Goal: Information Seeking & Learning: Learn about a topic

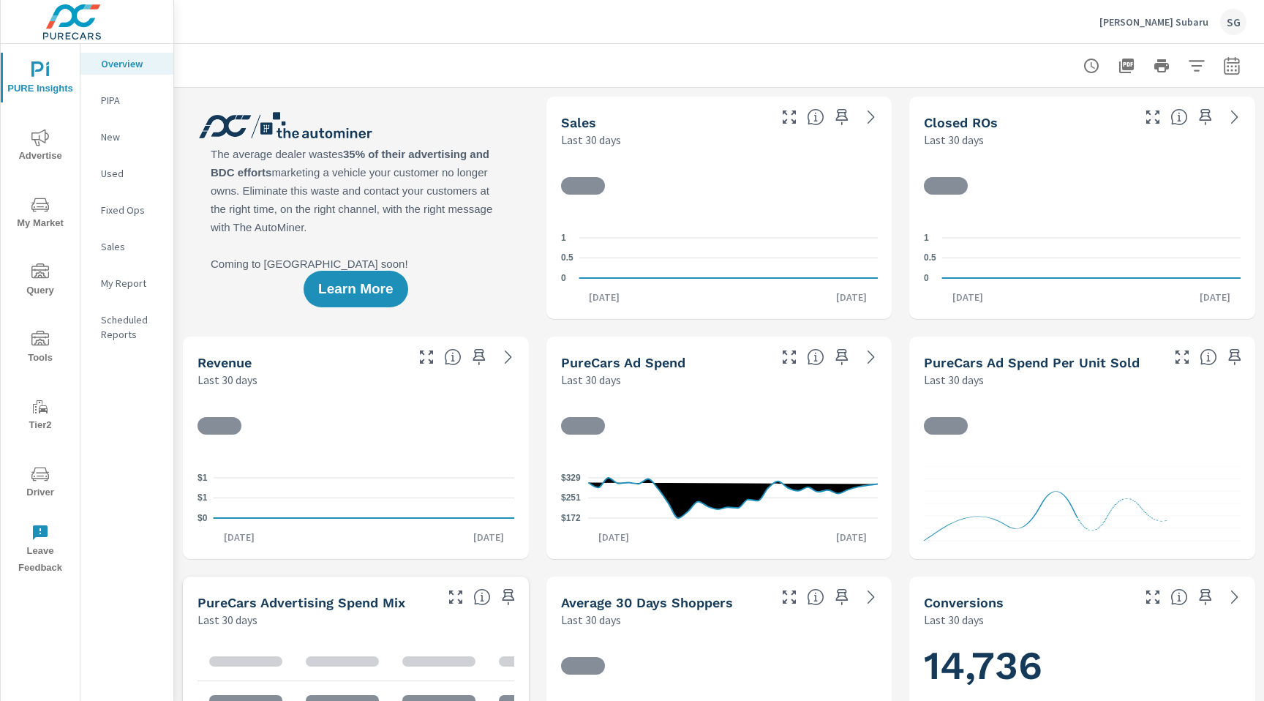
click at [31, 480] on icon "nav menu" at bounding box center [40, 474] width 18 height 18
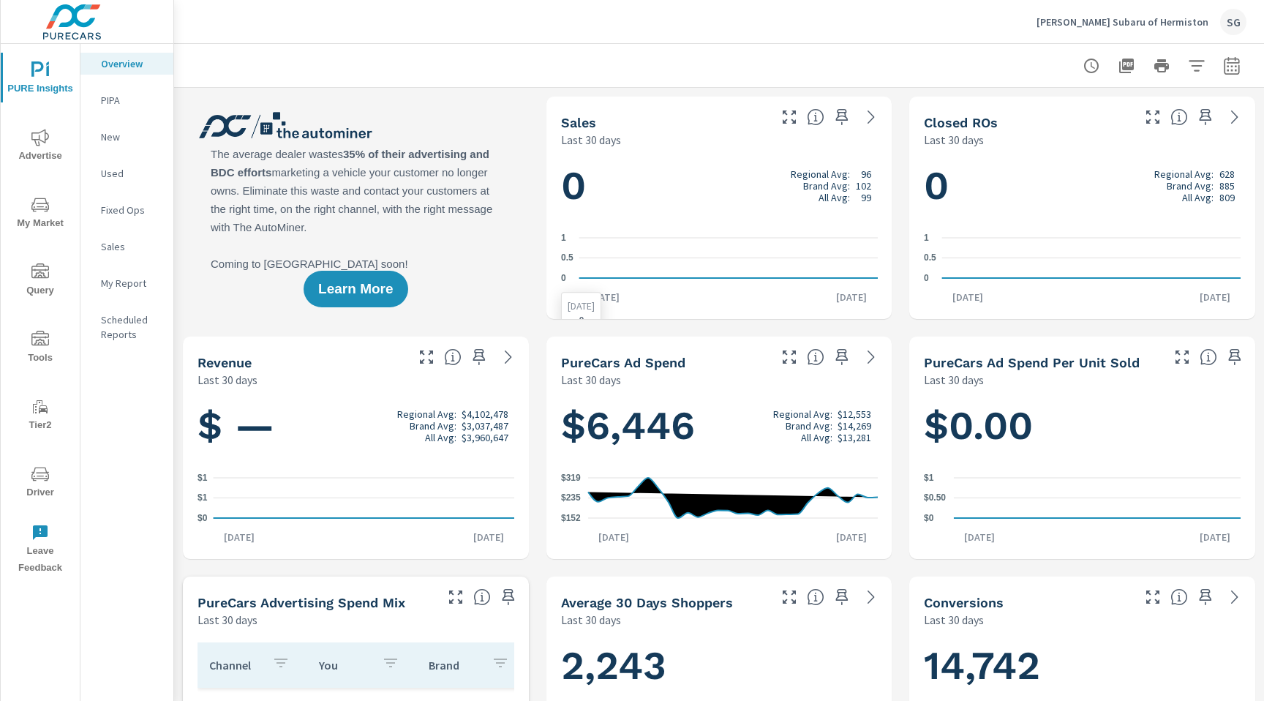
scroll to position [1, 0]
click at [22, 163] on span "Advertise" at bounding box center [40, 147] width 70 height 36
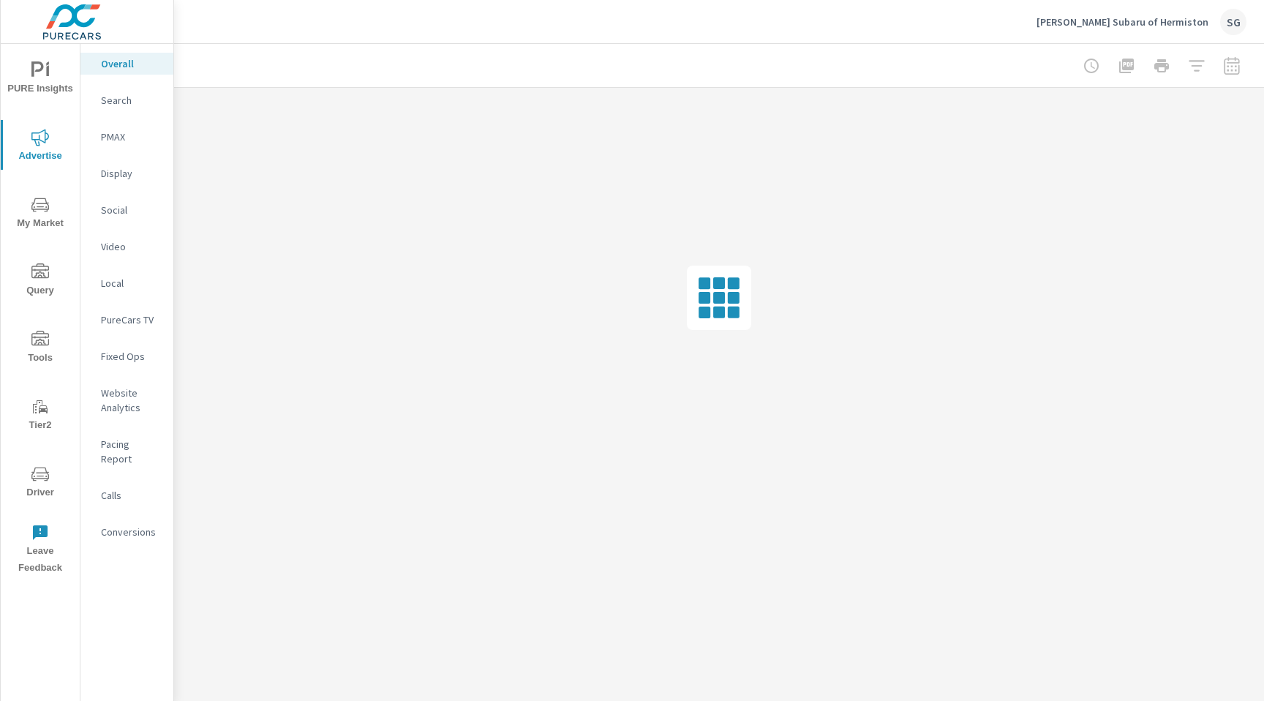
click at [116, 105] on p "Search" at bounding box center [131, 100] width 61 height 15
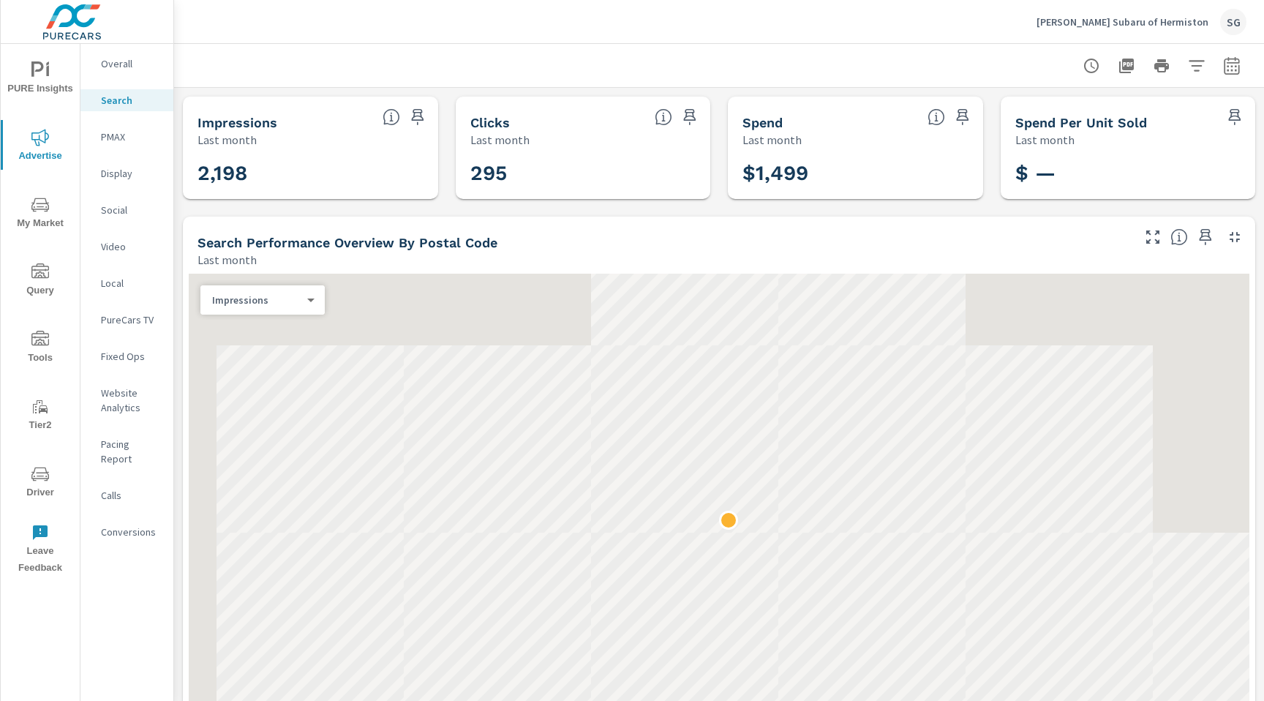
click at [1229, 75] on button "button" at bounding box center [1231, 65] width 29 height 29
select select "Last month"
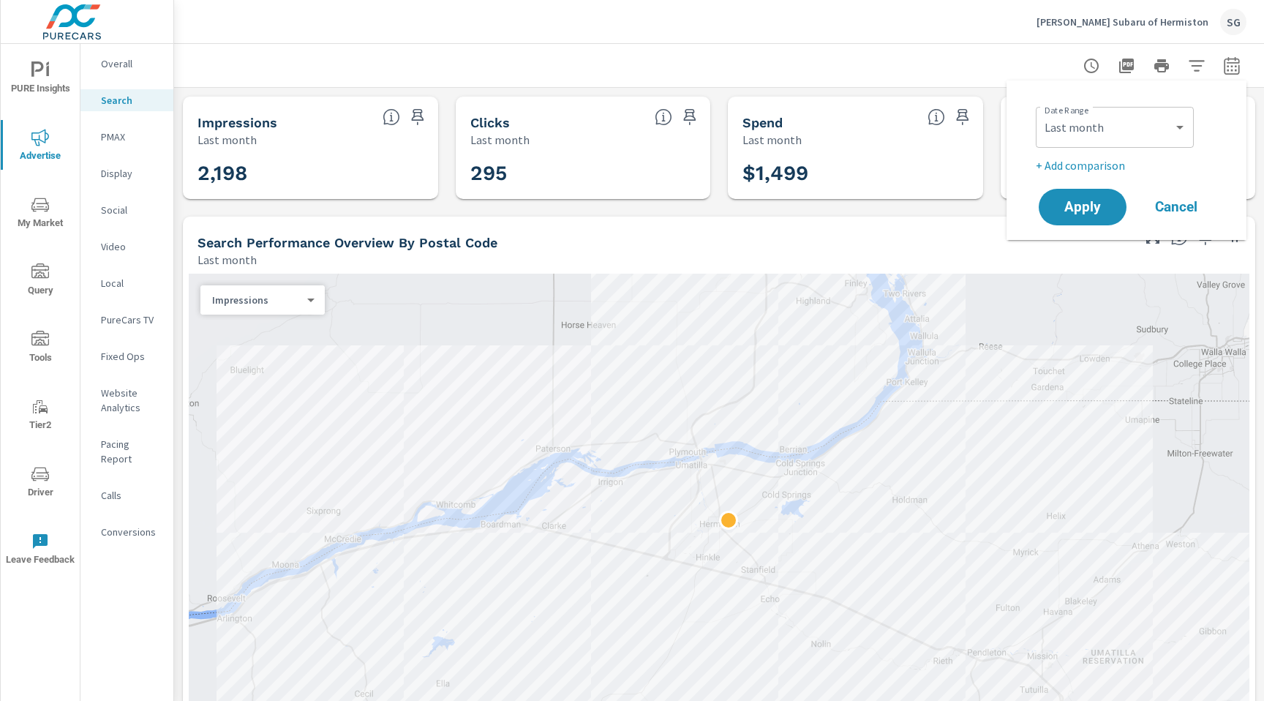
click at [1060, 165] on p "+ Add comparison" at bounding box center [1129, 166] width 187 height 18
select select "Previous period"
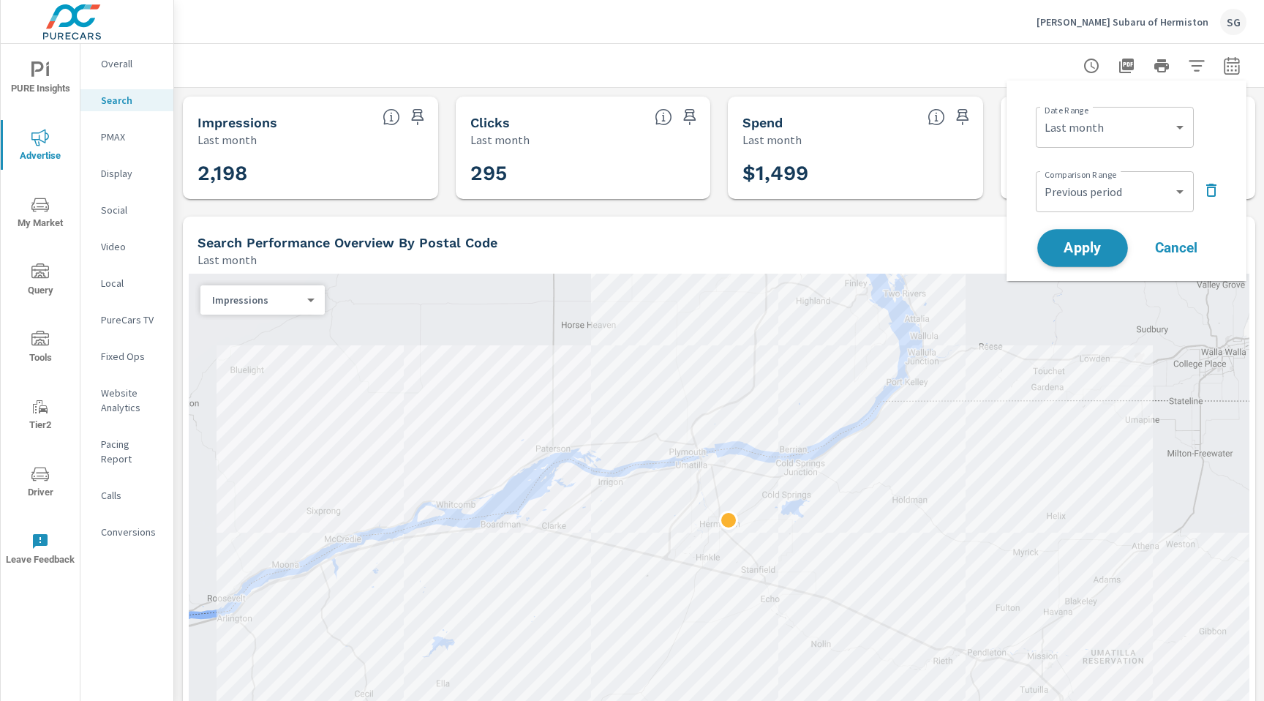
click at [1056, 247] on span "Apply" at bounding box center [1083, 248] width 60 height 14
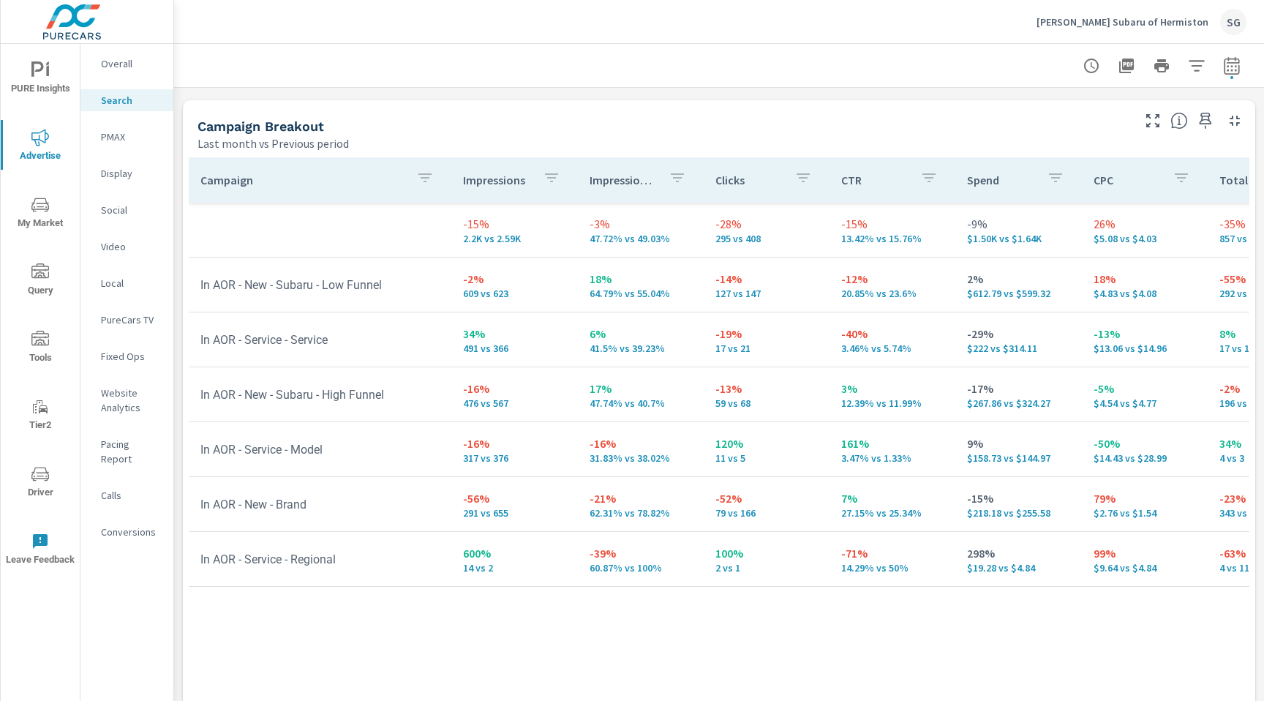
scroll to position [1422, 0]
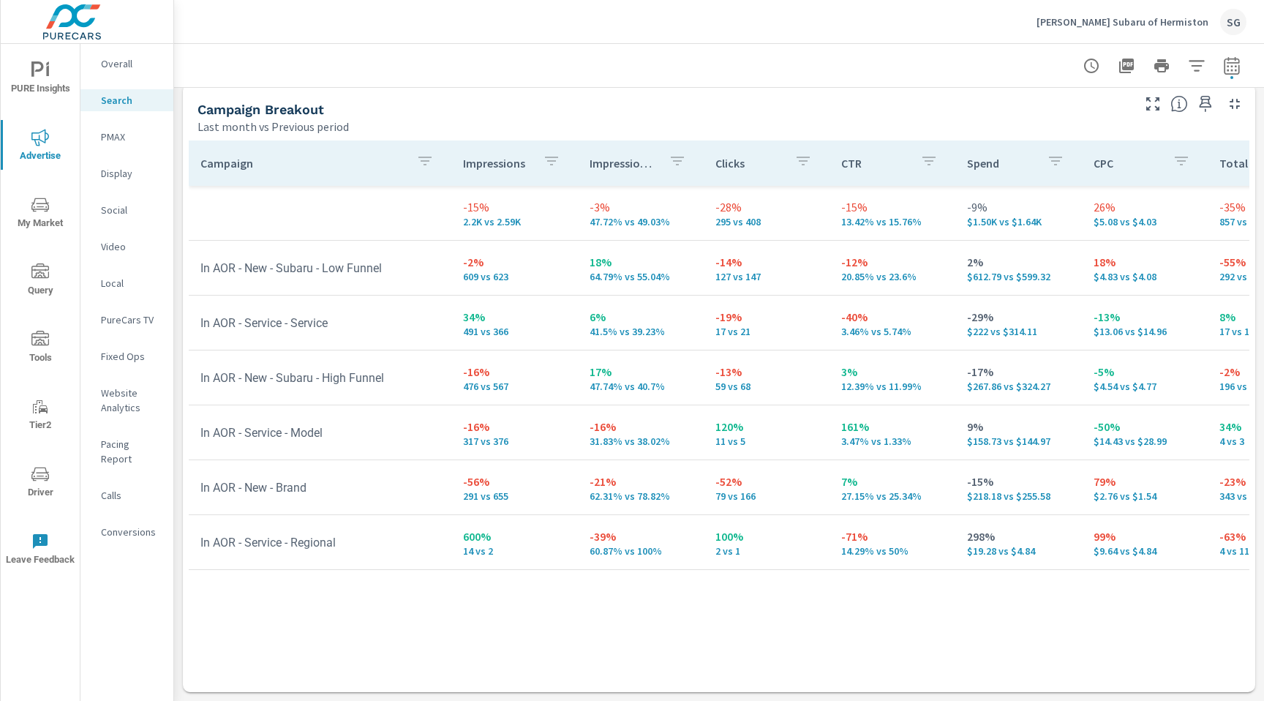
click at [117, 141] on p "PMAX" at bounding box center [131, 136] width 61 height 15
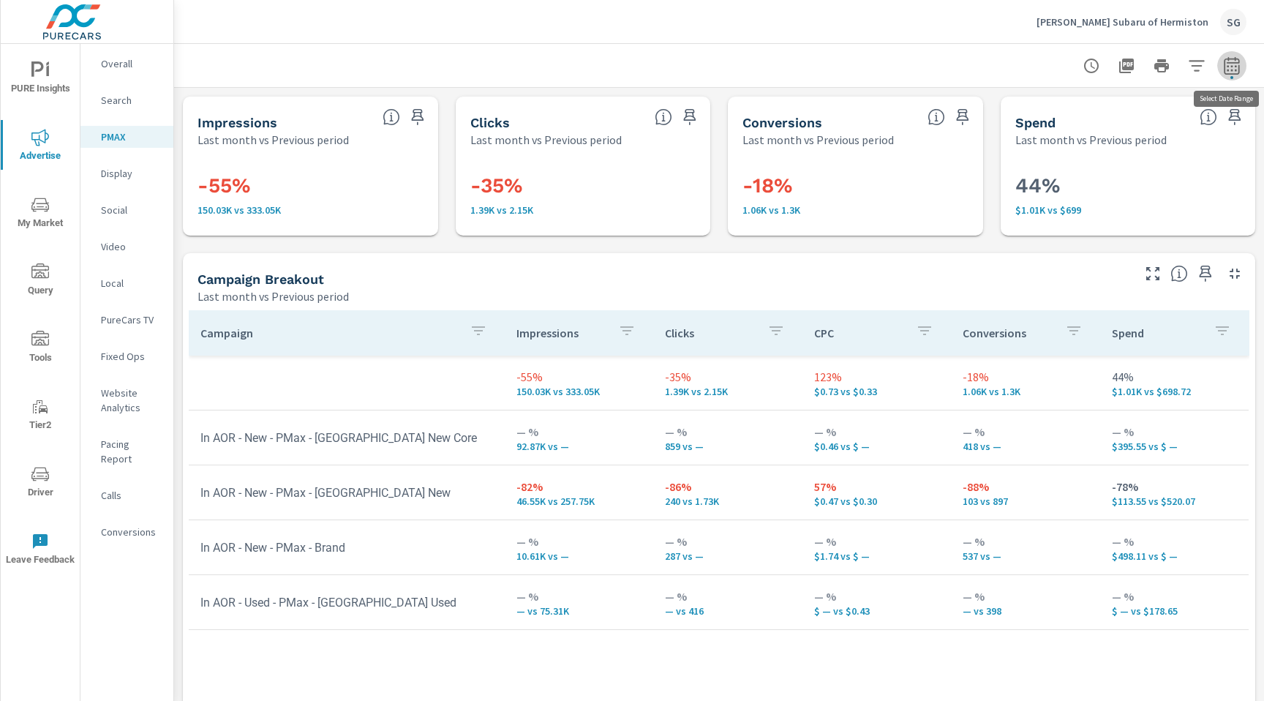
click at [1244, 66] on button "button" at bounding box center [1231, 65] width 29 height 29
select select "Last month"
select select "Previous period"
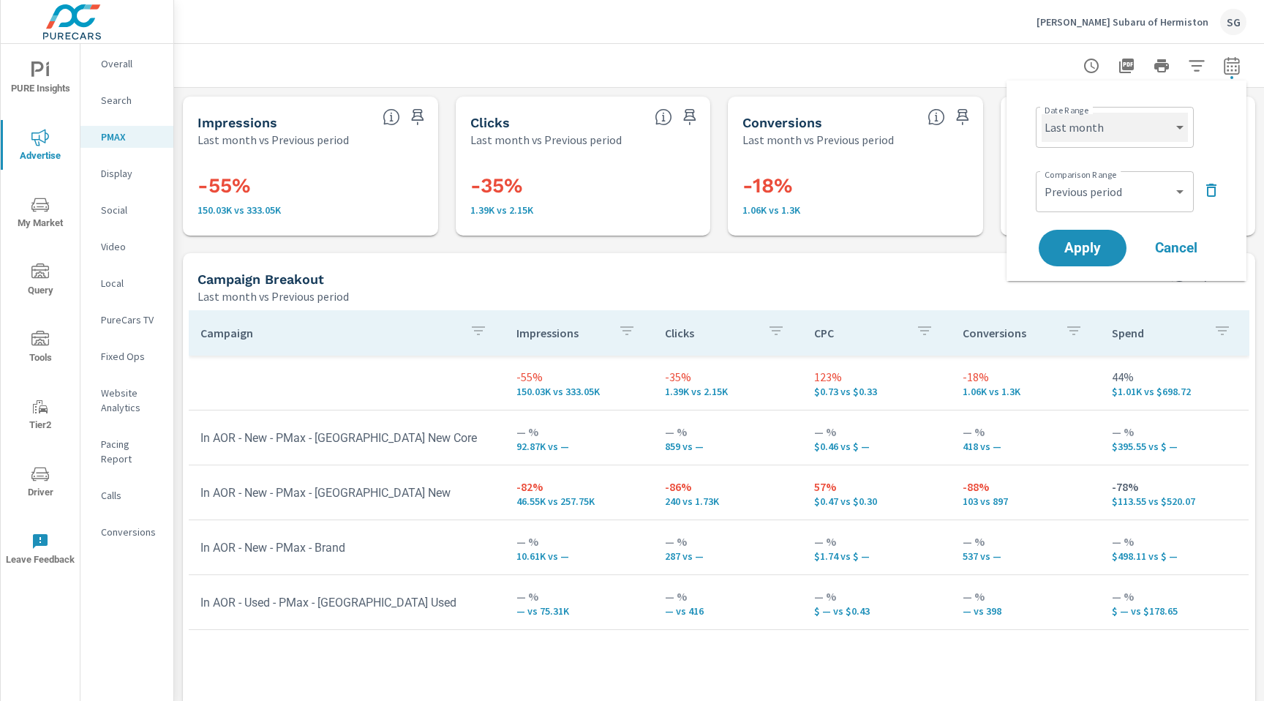
click at [1104, 136] on select "Custom Yesterday Last week Last 7 days Last 14 days Last 30 days Last 45 days L…" at bounding box center [1115, 127] width 146 height 29
click at [1042, 113] on select "Custom Yesterday Last week Last 7 days Last 14 days Last 30 days Last 45 days L…" at bounding box center [1115, 127] width 146 height 29
select select "Last 30 days"
click at [1085, 249] on span "Apply" at bounding box center [1083, 248] width 60 height 14
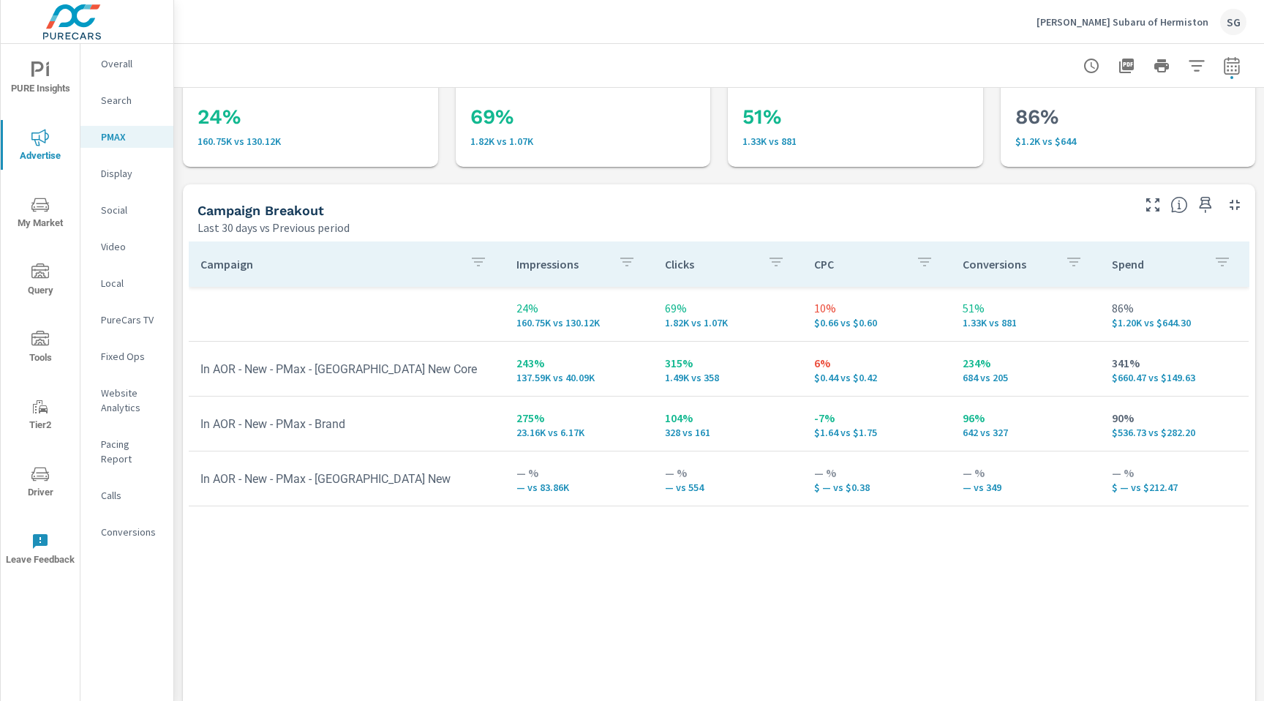
scroll to position [75, 0]
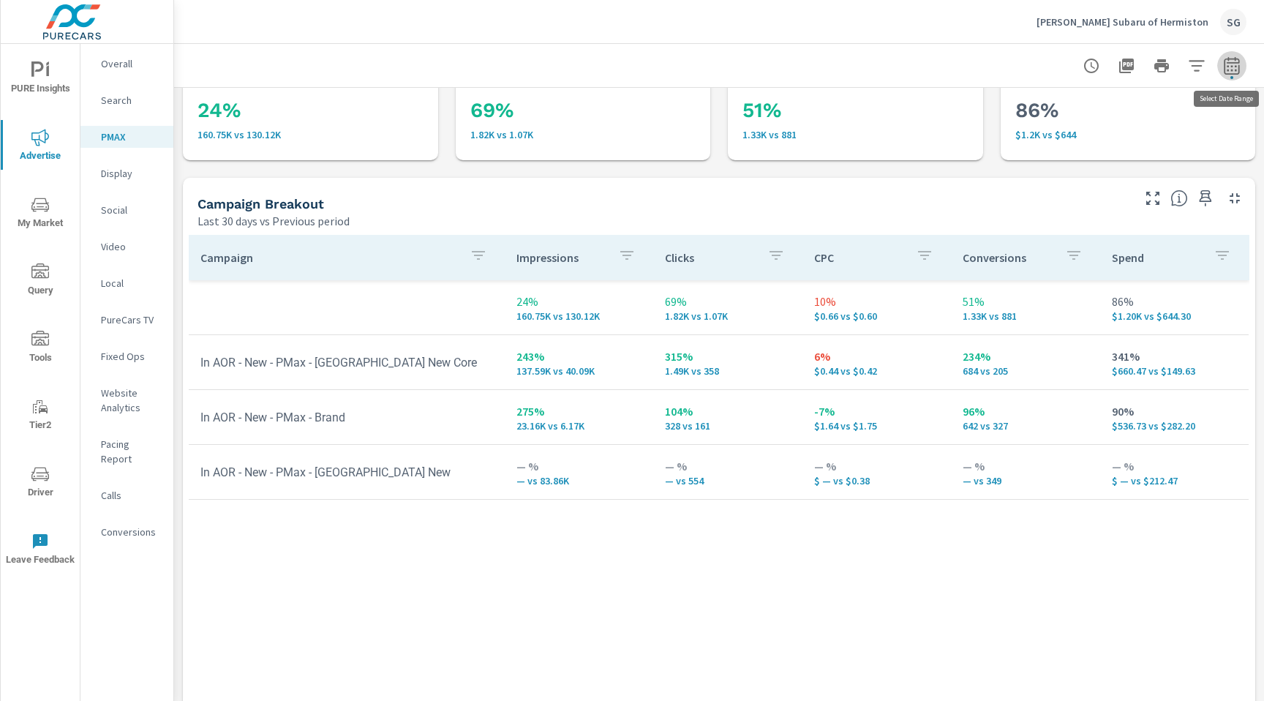
click at [1232, 73] on icon "button" at bounding box center [1231, 65] width 15 height 18
select select "Last 30 days"
select select "Previous period"
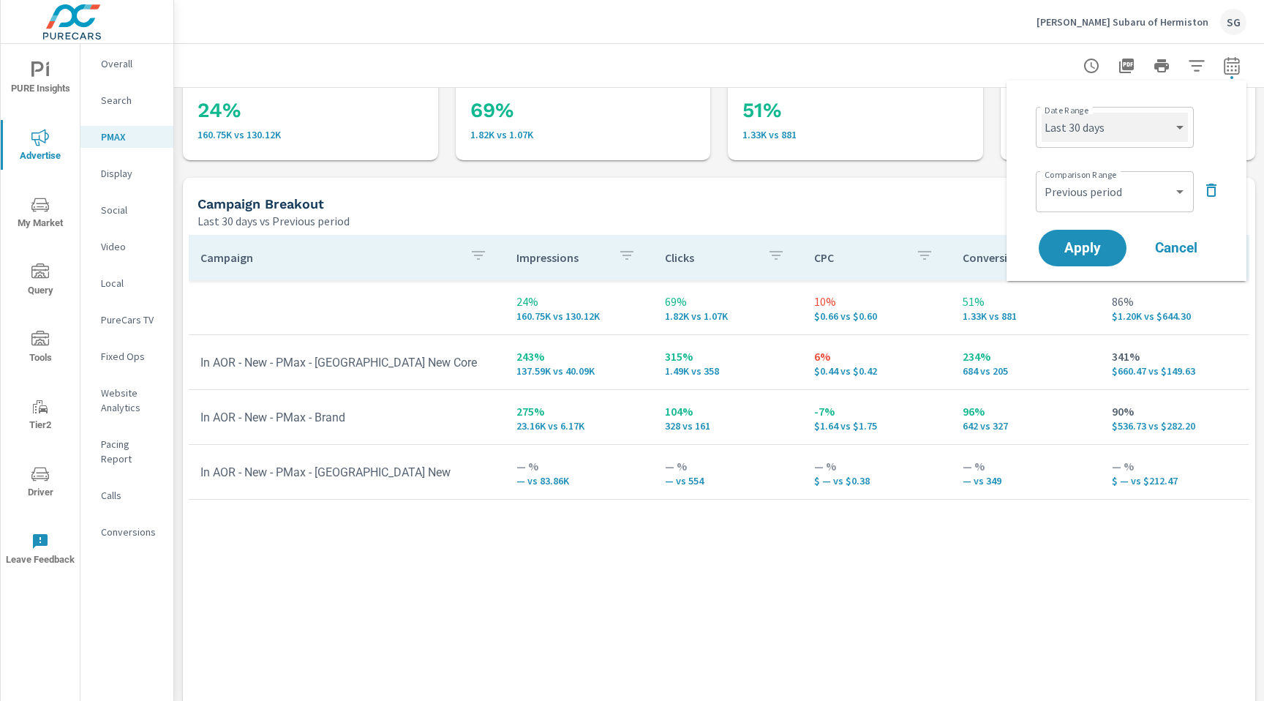
click at [1129, 132] on select "Custom Yesterday Last week Last 7 days Last 14 days Last 30 days Last 45 days L…" at bounding box center [1115, 127] width 146 height 29
click at [1042, 113] on select "Custom Yesterday Last week Last 7 days Last 14 days Last 30 days Last 45 days L…" at bounding box center [1115, 127] width 146 height 29
select select "Last month"
click at [1079, 249] on span "Apply" at bounding box center [1083, 248] width 60 height 14
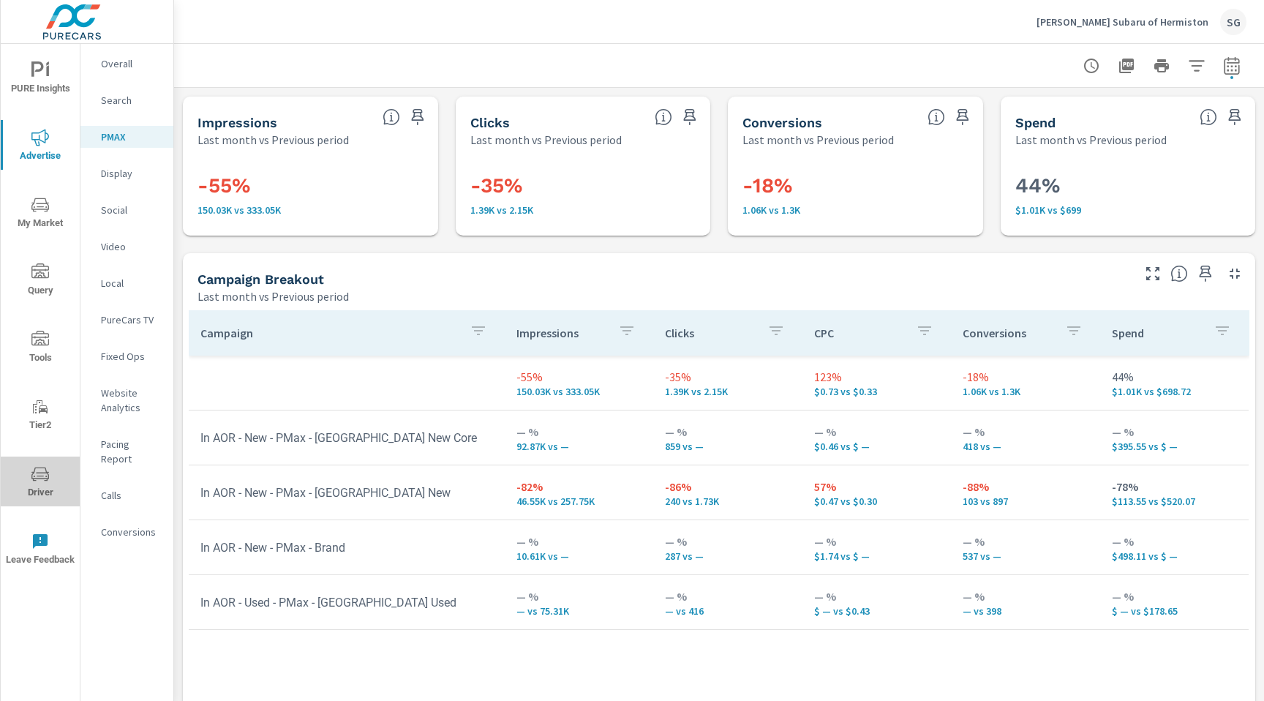
click at [50, 470] on span "Driver" at bounding box center [40, 483] width 70 height 36
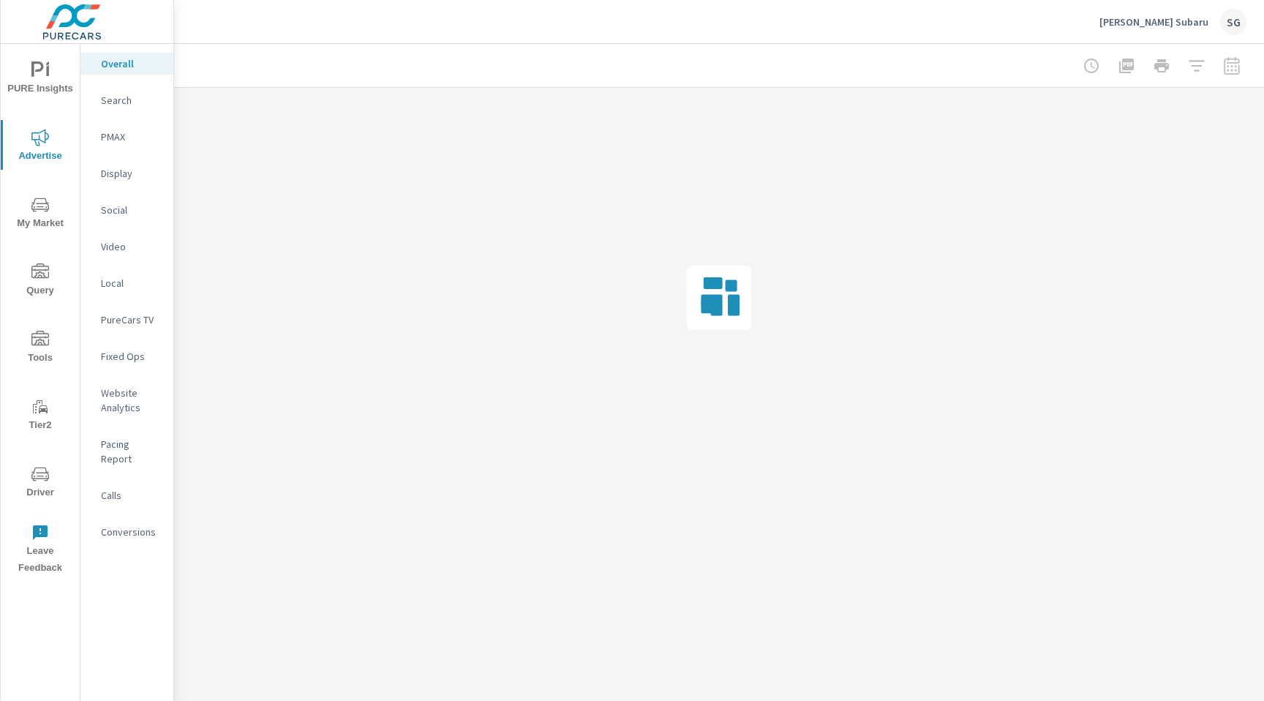
click at [112, 490] on div "Calls" at bounding box center [126, 495] width 93 height 22
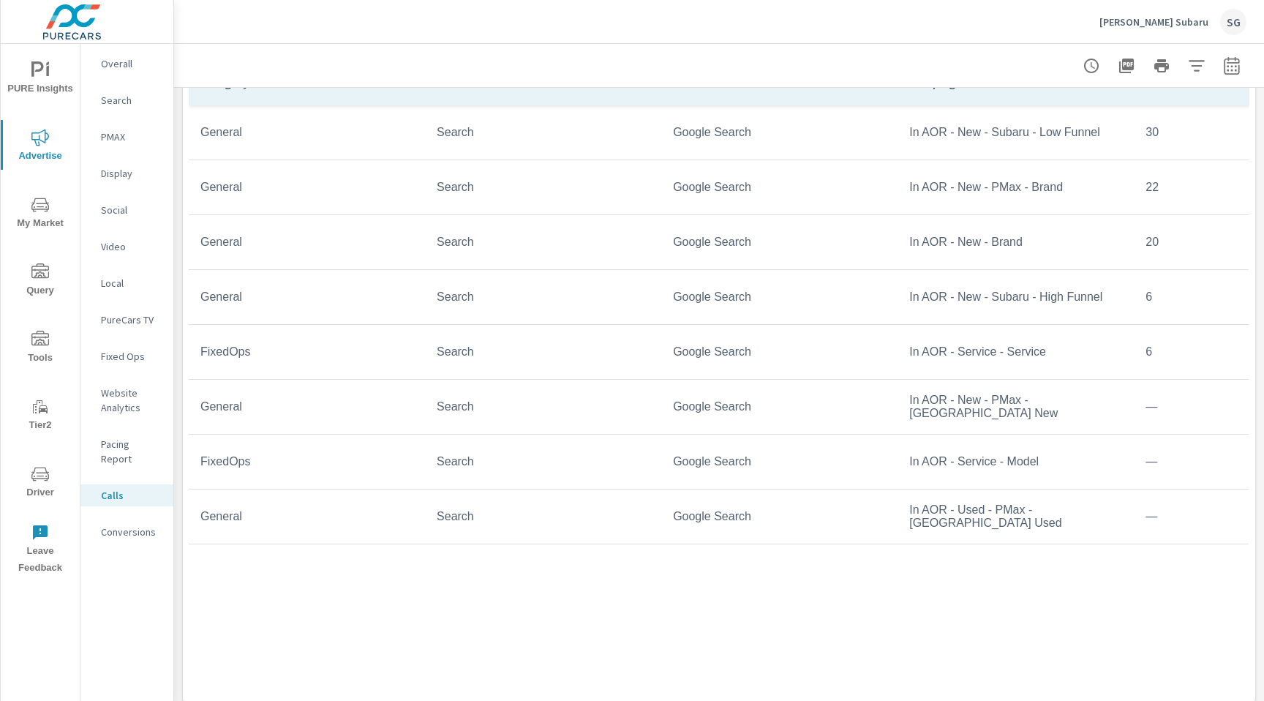
scroll to position [816, 0]
click at [140, 525] on p "Conversions" at bounding box center [131, 532] width 61 height 15
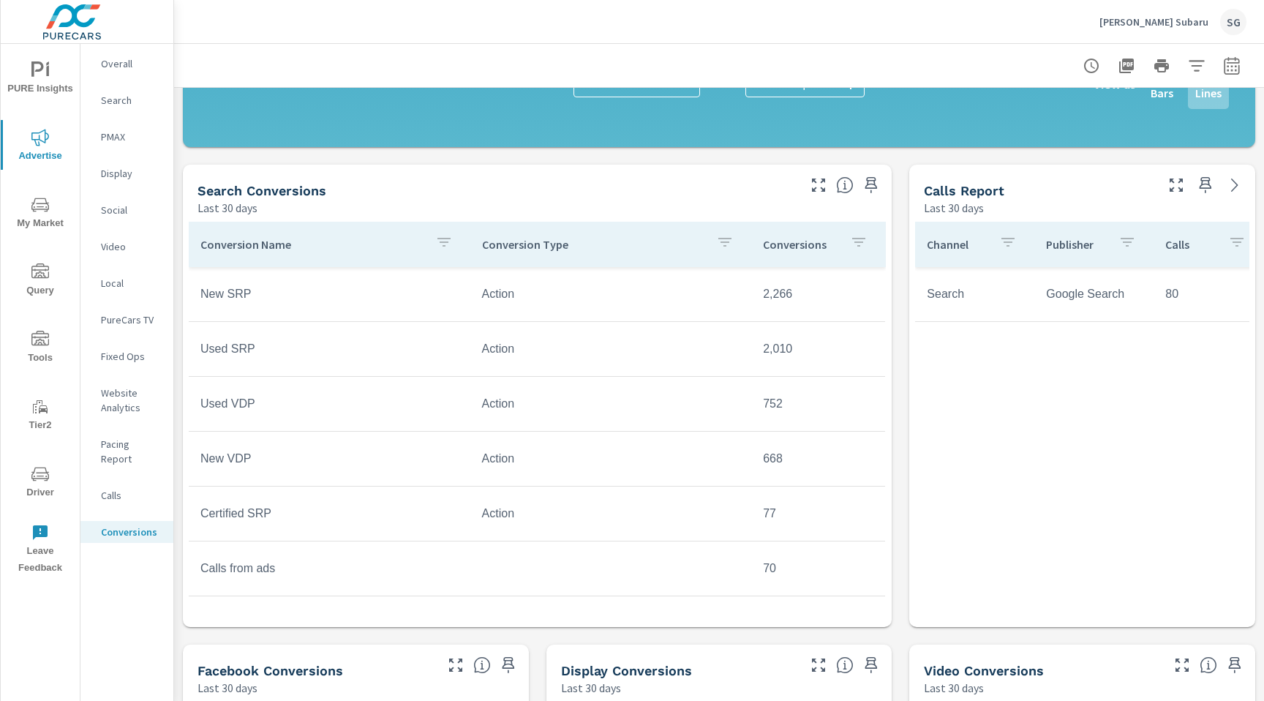
scroll to position [535, 0]
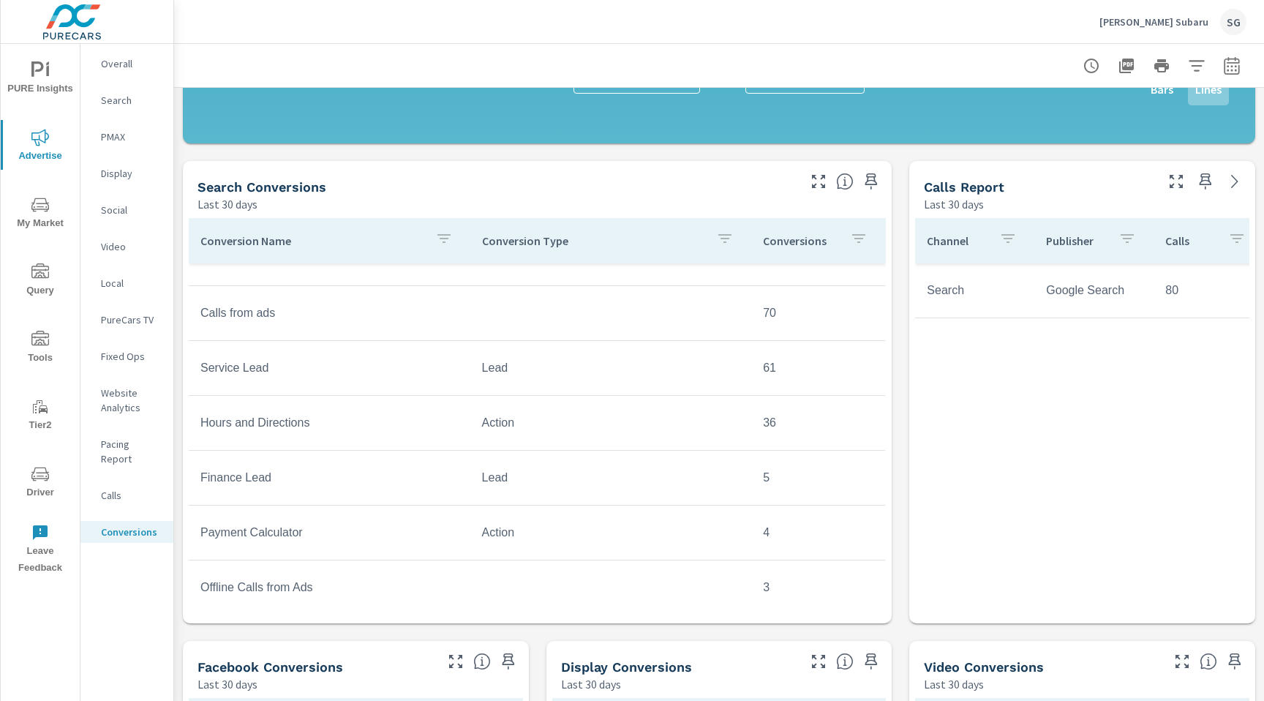
scroll to position [271, 0]
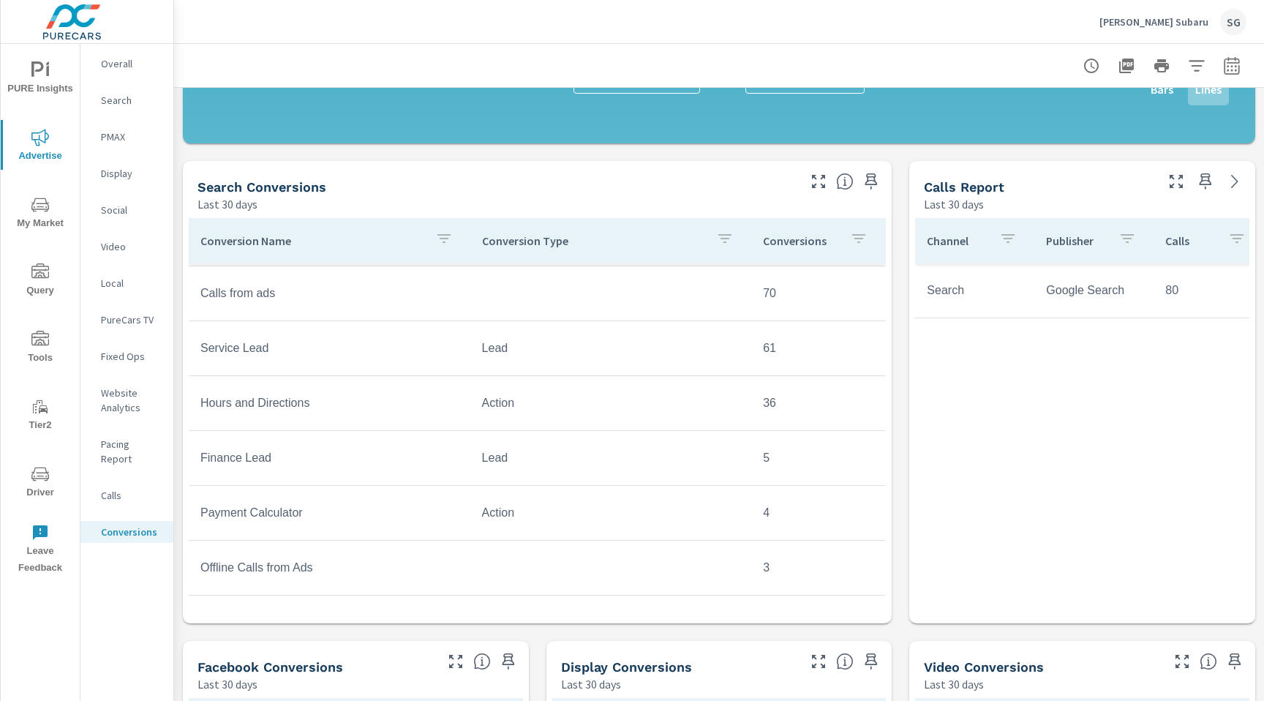
scroll to position [32, 0]
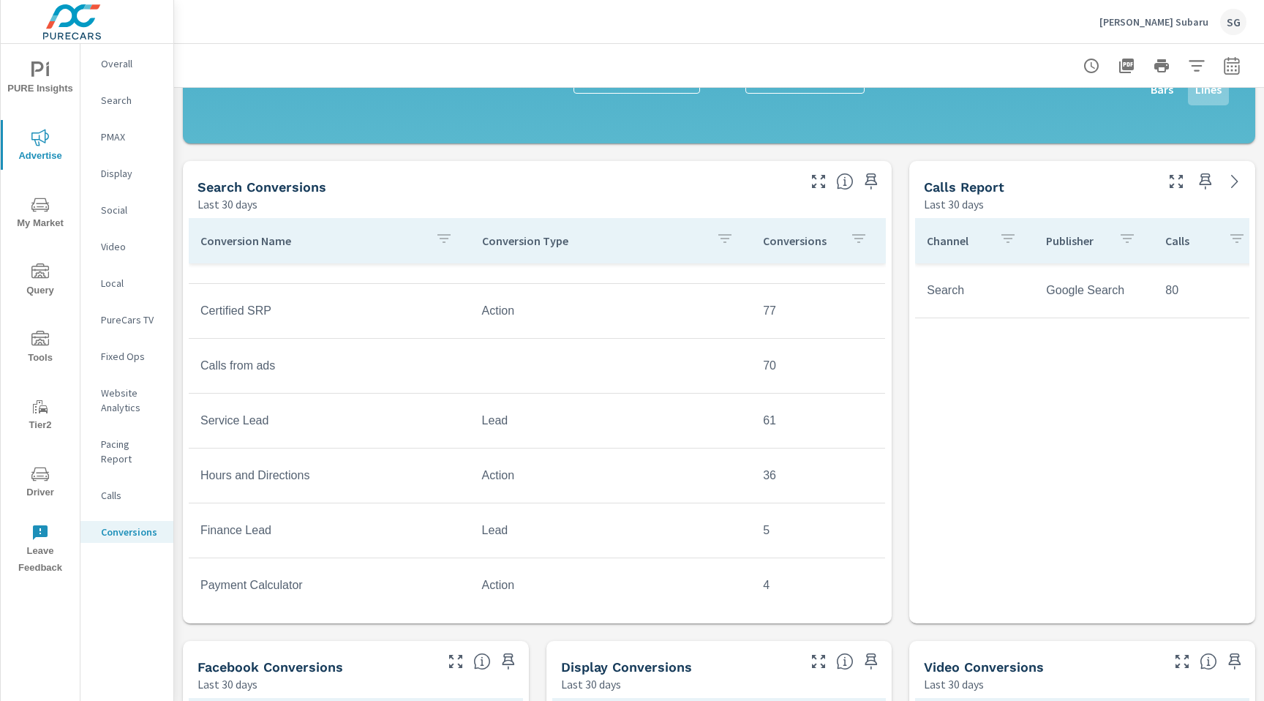
scroll to position [69, 0]
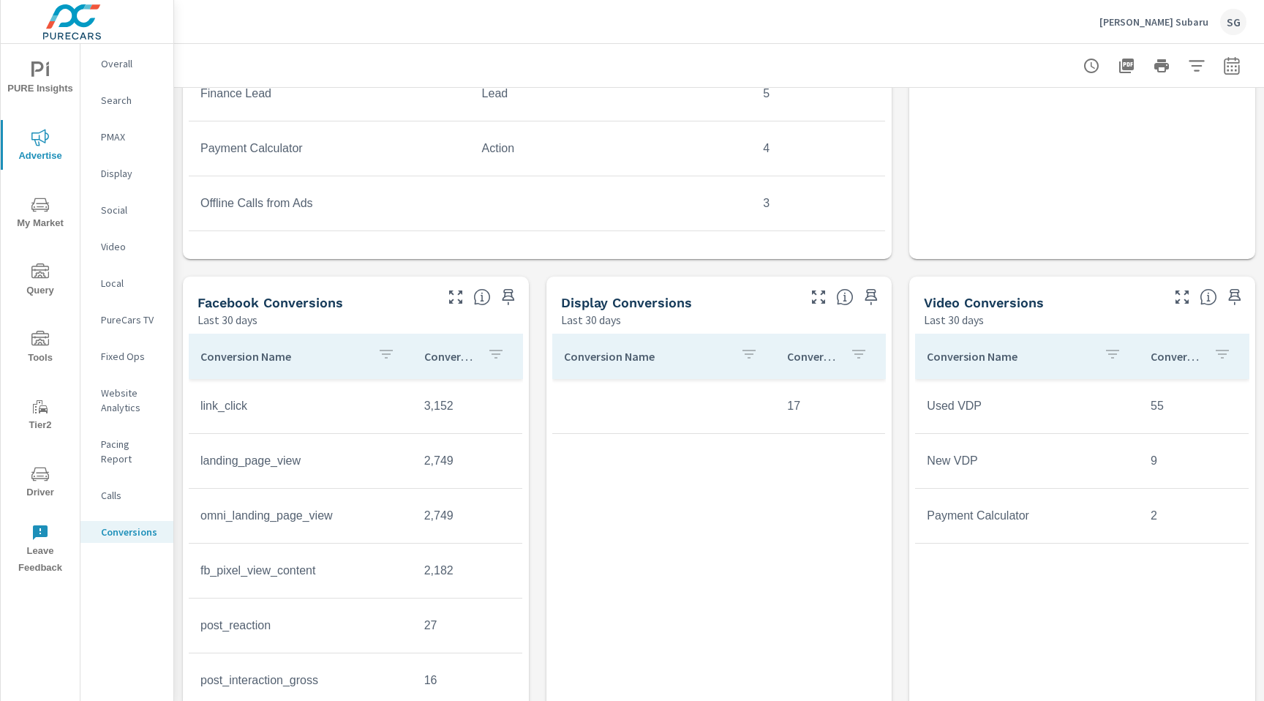
scroll to position [947, 0]
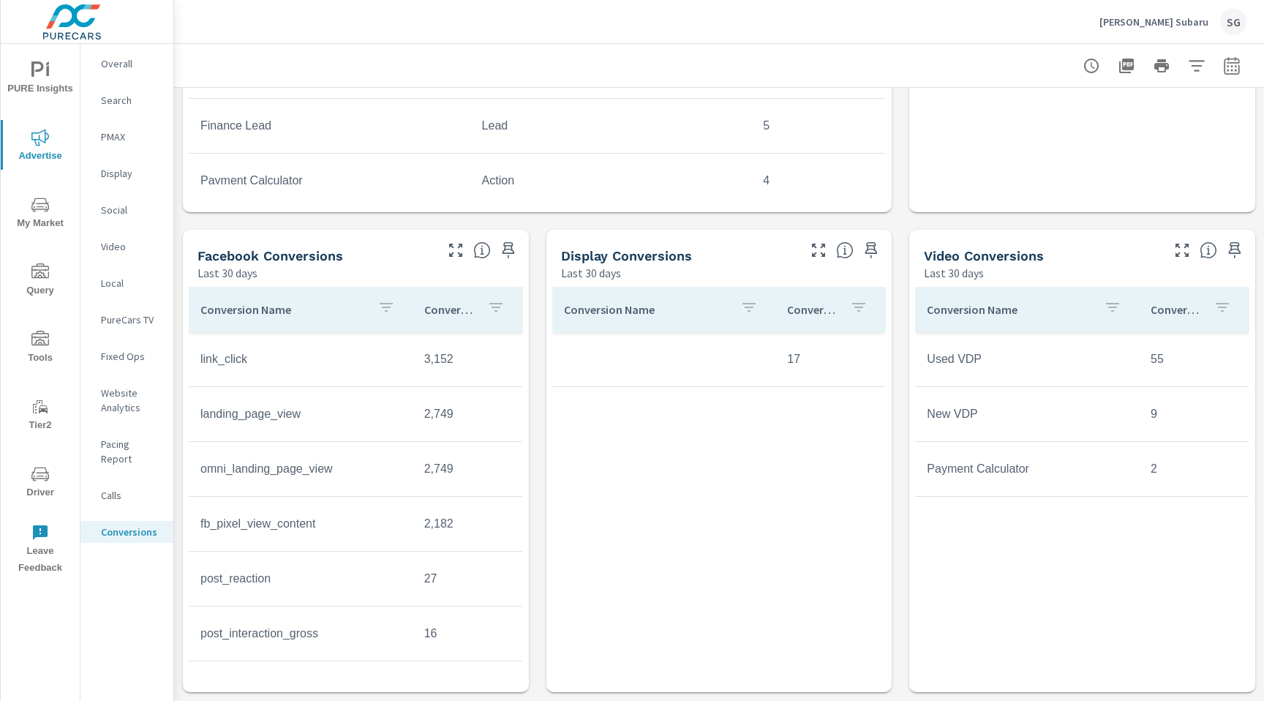
scroll to position [114, 0]
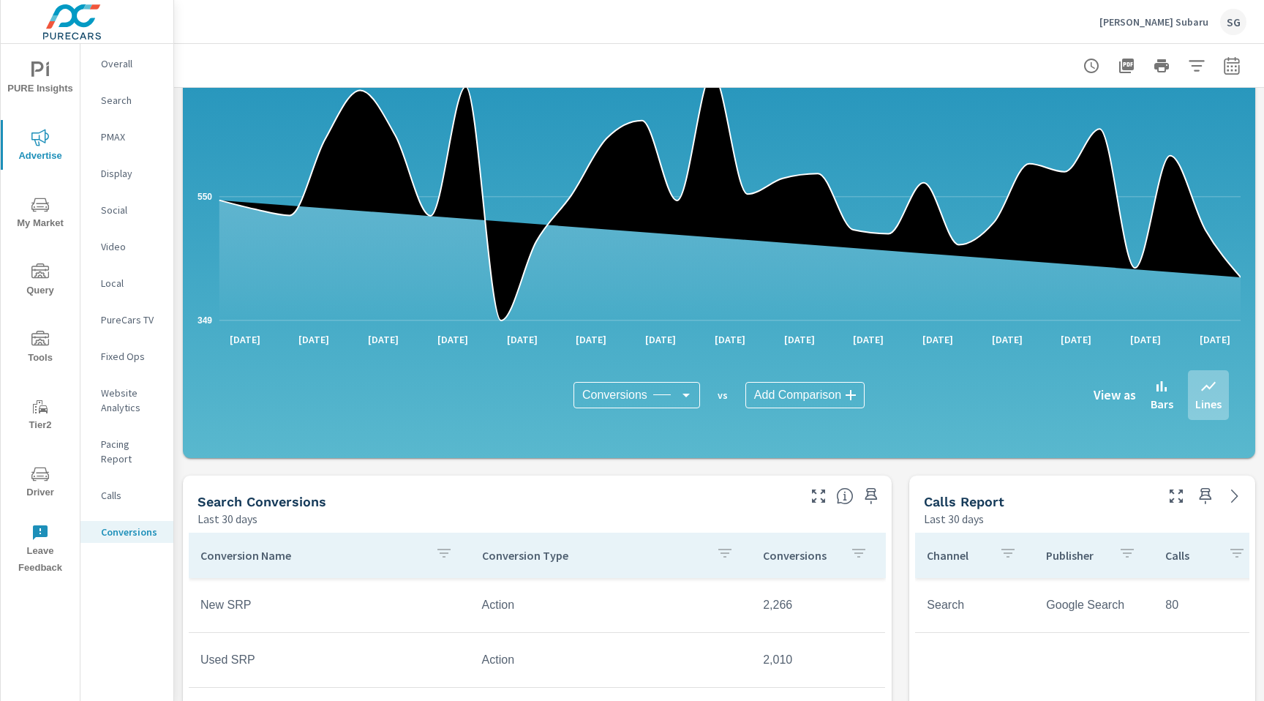
scroll to position [220, 0]
click at [1160, 29] on div "Rogers Subaru SG" at bounding box center [1172, 22] width 147 height 26
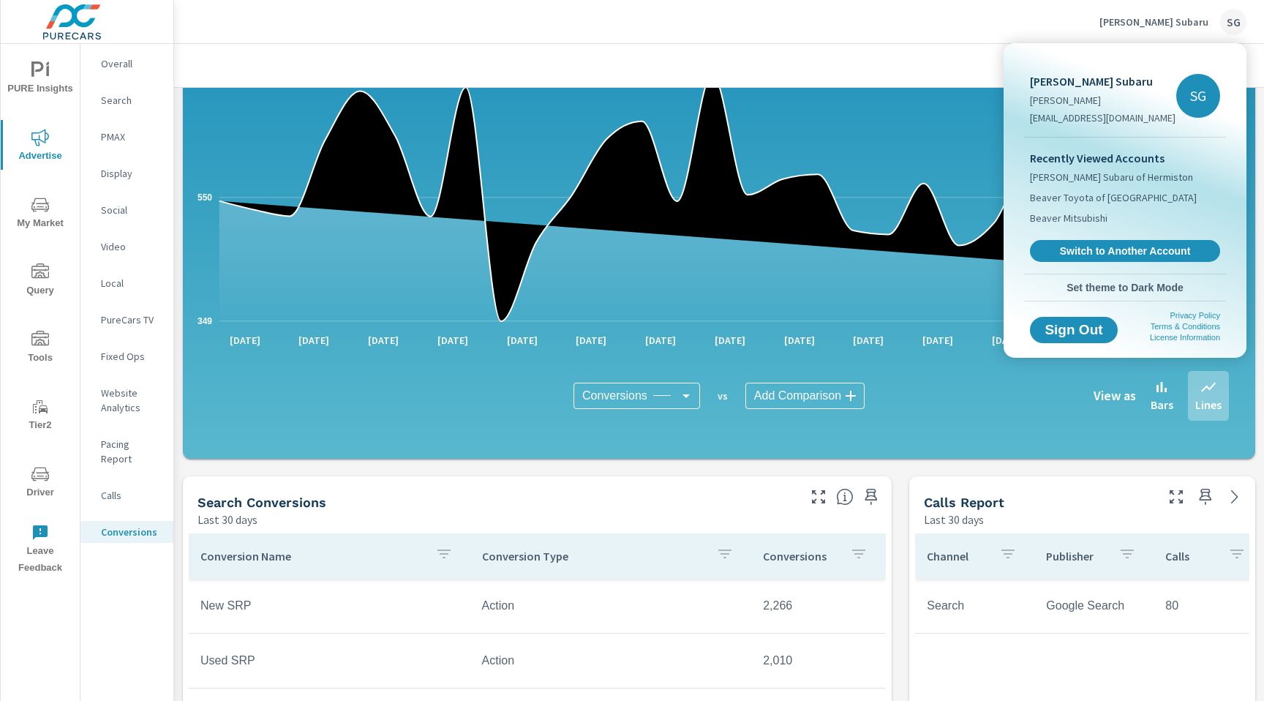
click at [117, 182] on div at bounding box center [632, 350] width 1264 height 701
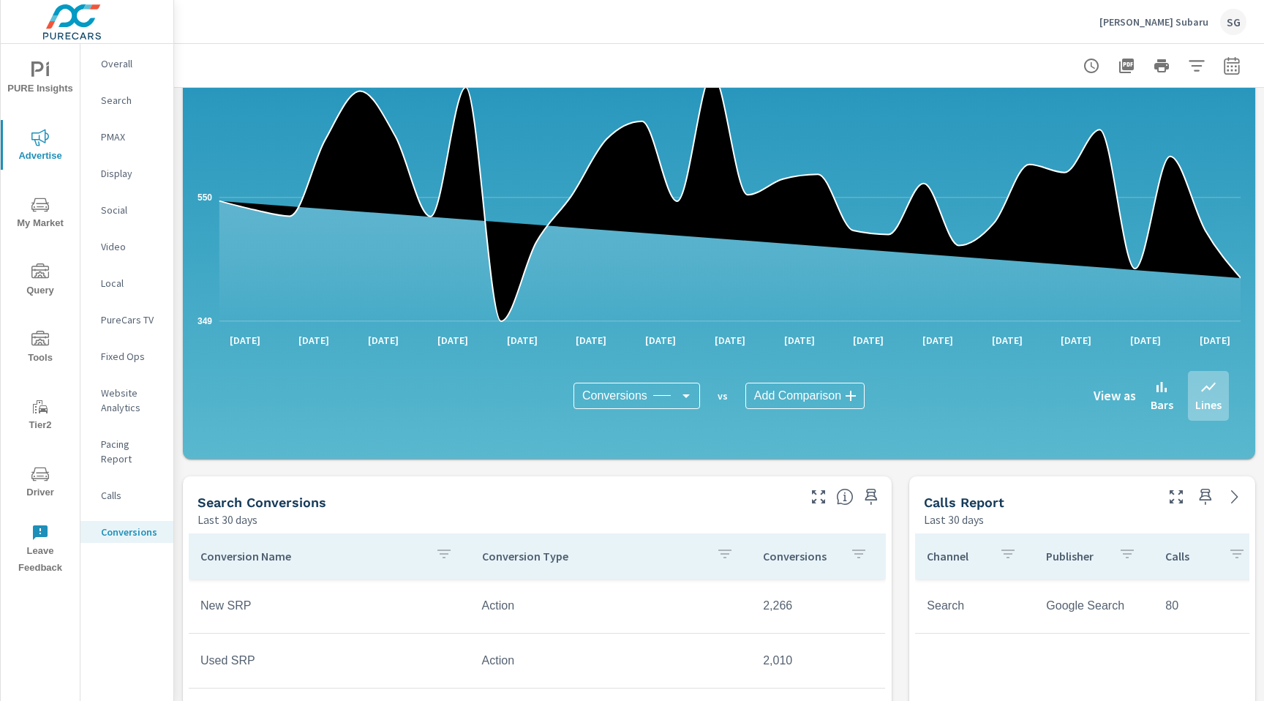
click at [117, 182] on div "Display" at bounding box center [126, 173] width 93 height 22
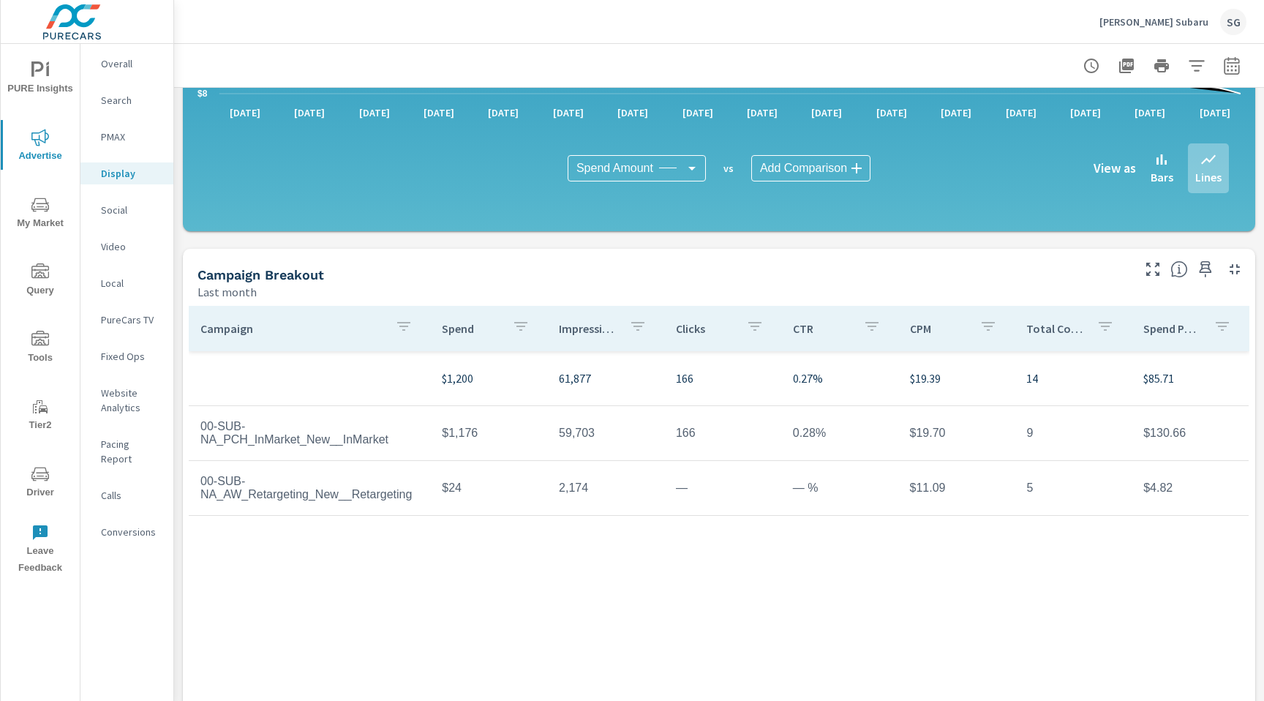
scroll to position [347, 0]
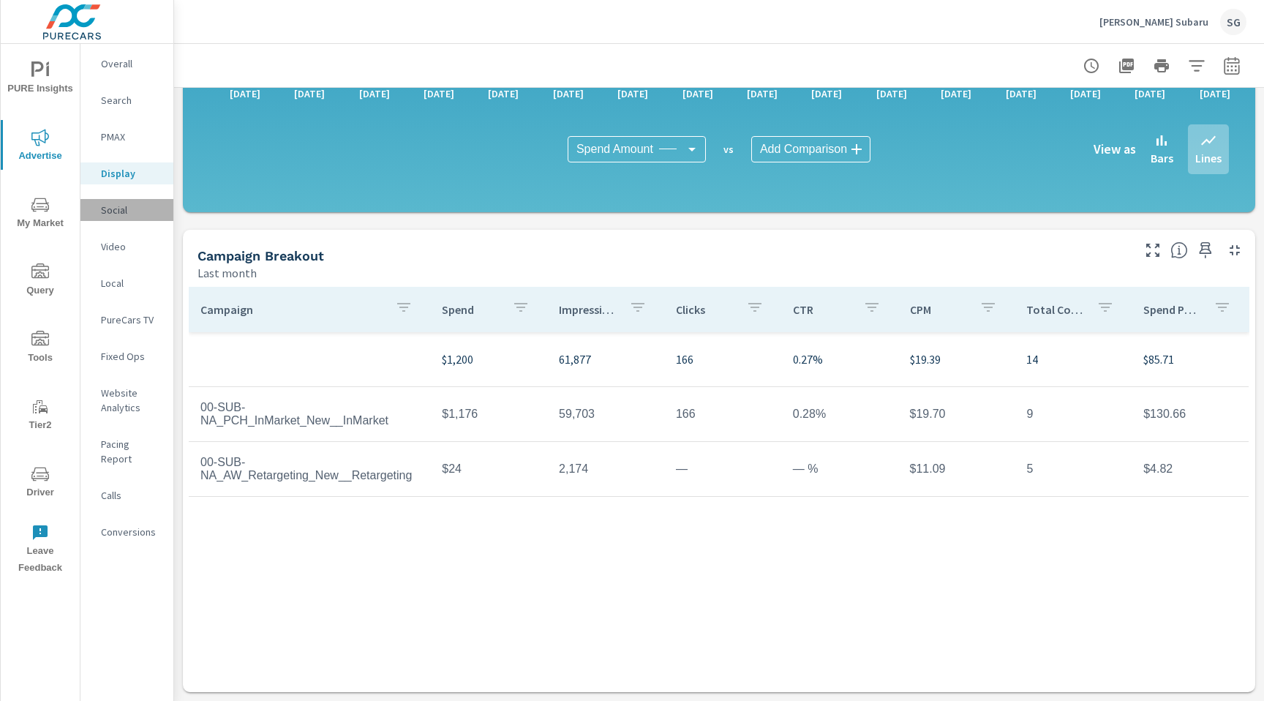
click at [121, 211] on p "Social" at bounding box center [131, 210] width 61 height 15
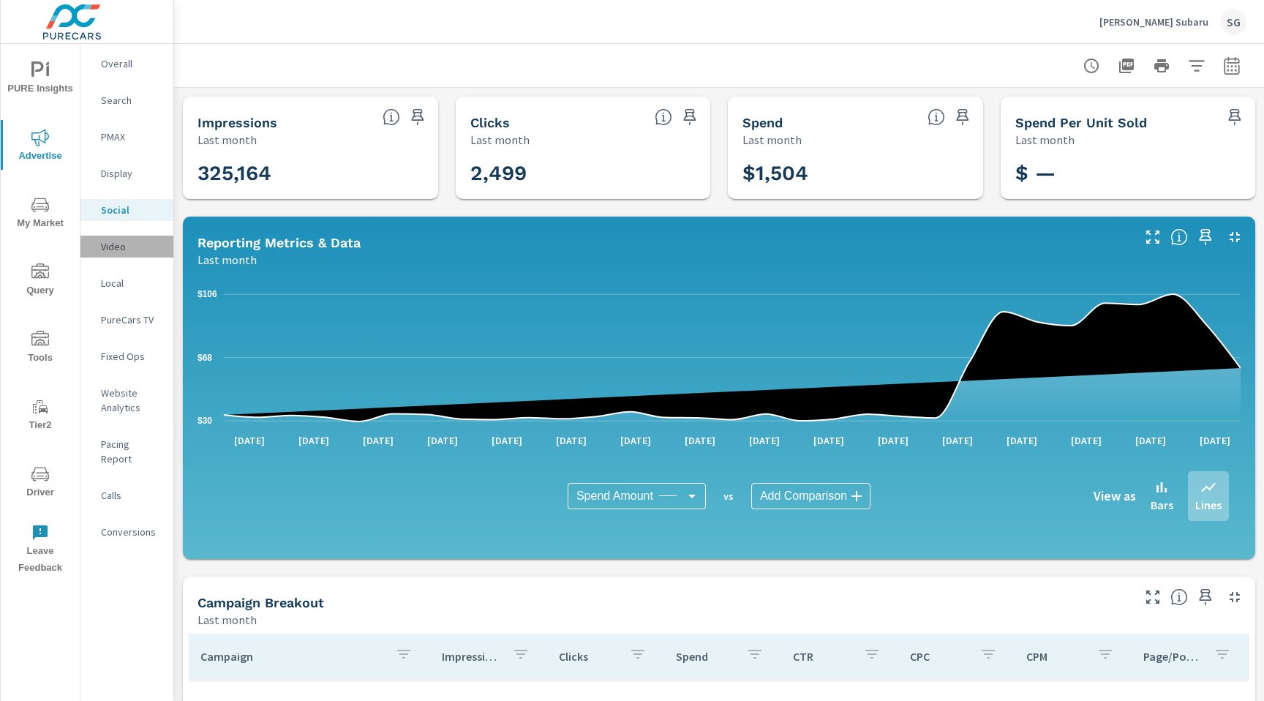
click at [105, 256] on div "Video" at bounding box center [126, 247] width 93 height 22
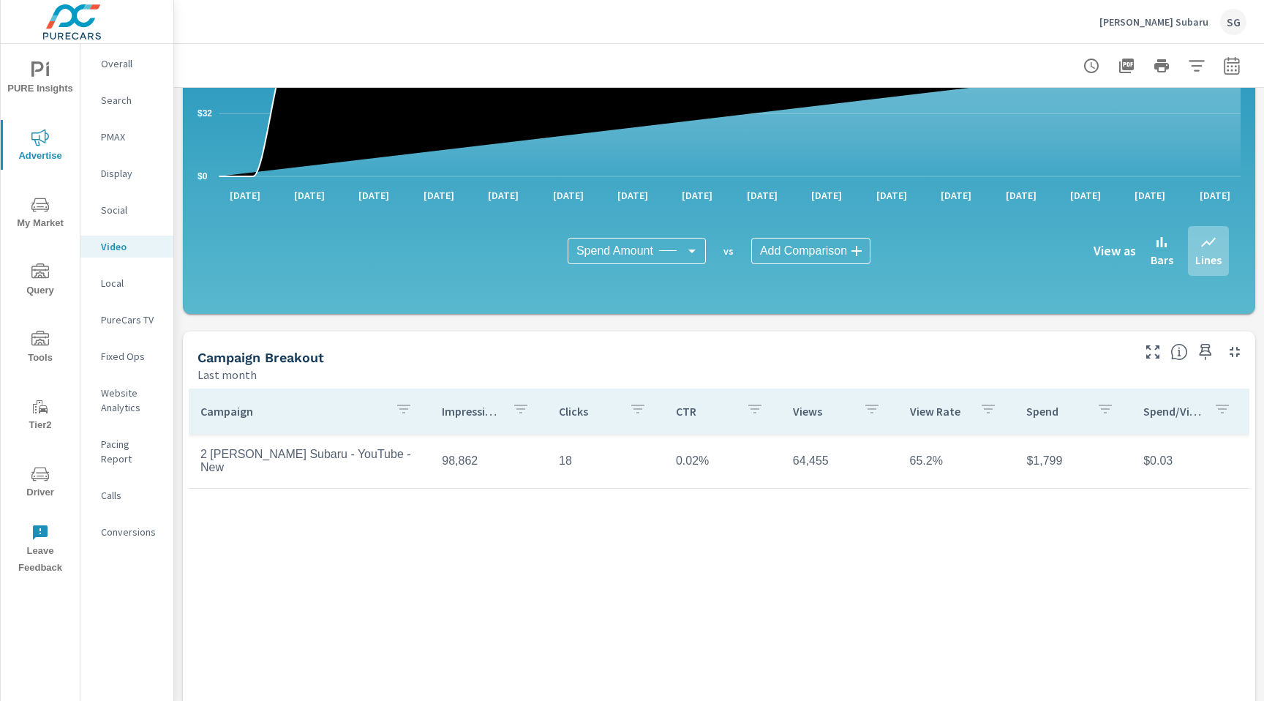
scroll to position [347, 0]
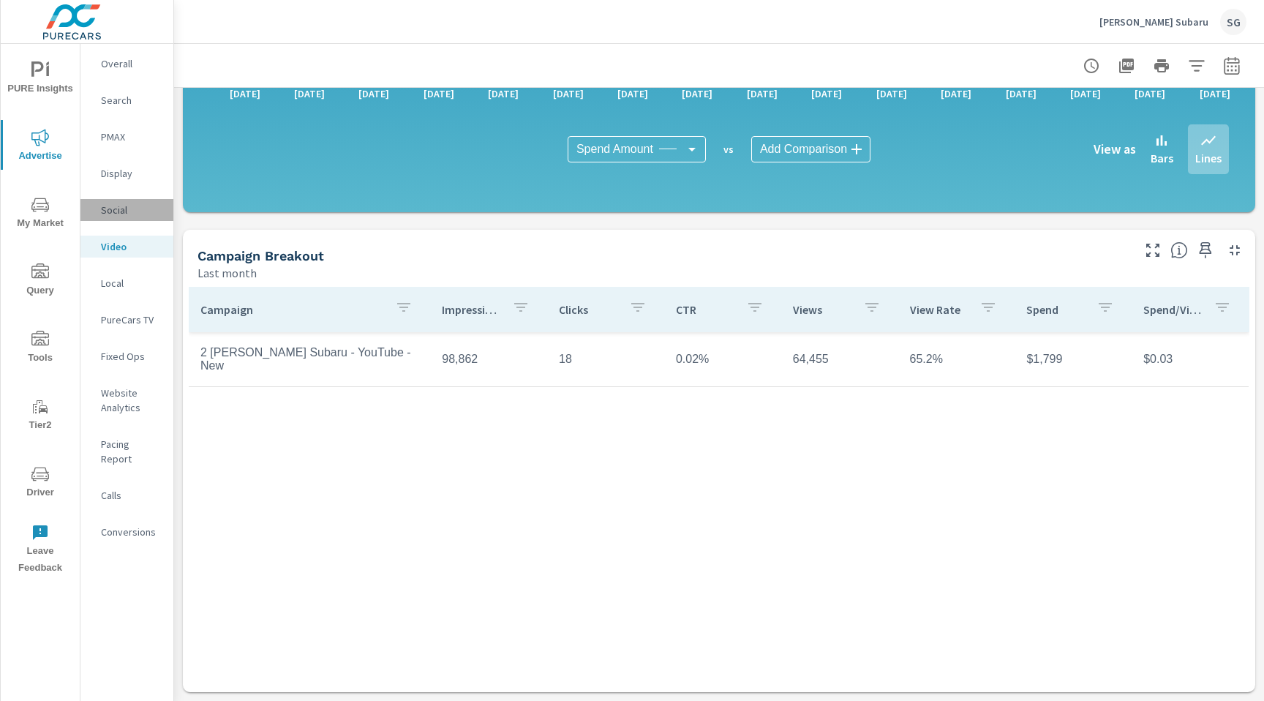
click at [125, 208] on p "Social" at bounding box center [131, 210] width 61 height 15
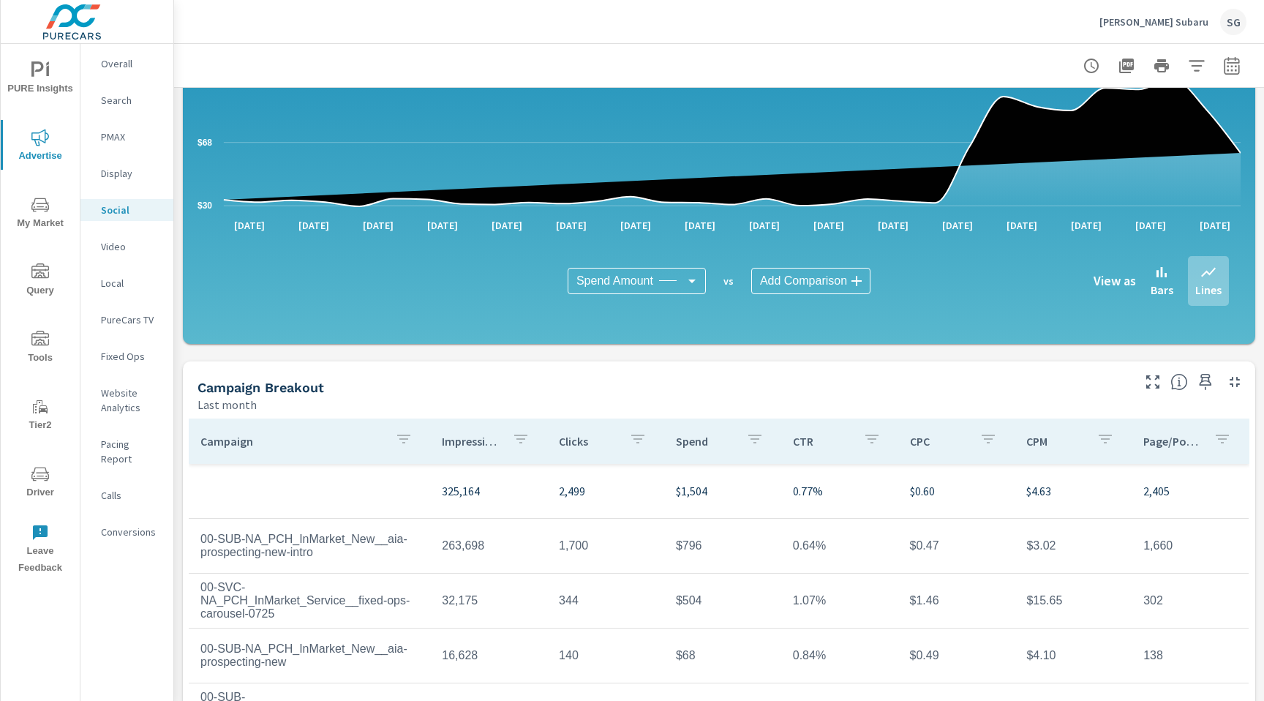
scroll to position [347, 0]
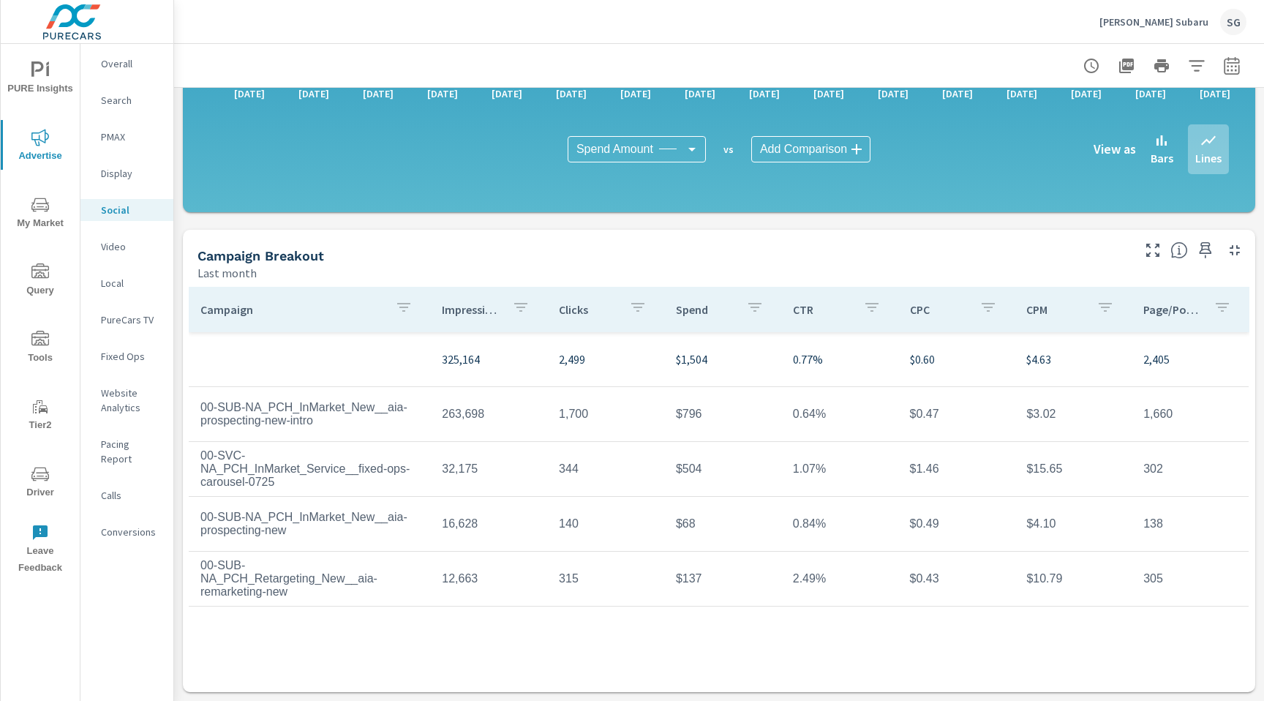
click at [554, 635] on div "Campaign Impressions Clicks Spend CTR CPC CPM Page/Post Action 325,164 2,499 $1…" at bounding box center [719, 475] width 1061 height 377
click at [340, 636] on div "Campaign Impressions Clicks Spend CTR CPC CPM Page/Post Action 325,164 2,499 $1…" at bounding box center [719, 475] width 1061 height 377
click at [366, 524] on td "00-SUB-NA_PCH_InMarket_New__aia-prospecting-new" at bounding box center [309, 524] width 241 height 50
click at [446, 639] on div "Campaign Impressions Clicks Spend CTR CPC CPM Page/Post Action 325,164 2,499 $1…" at bounding box center [719, 475] width 1061 height 377
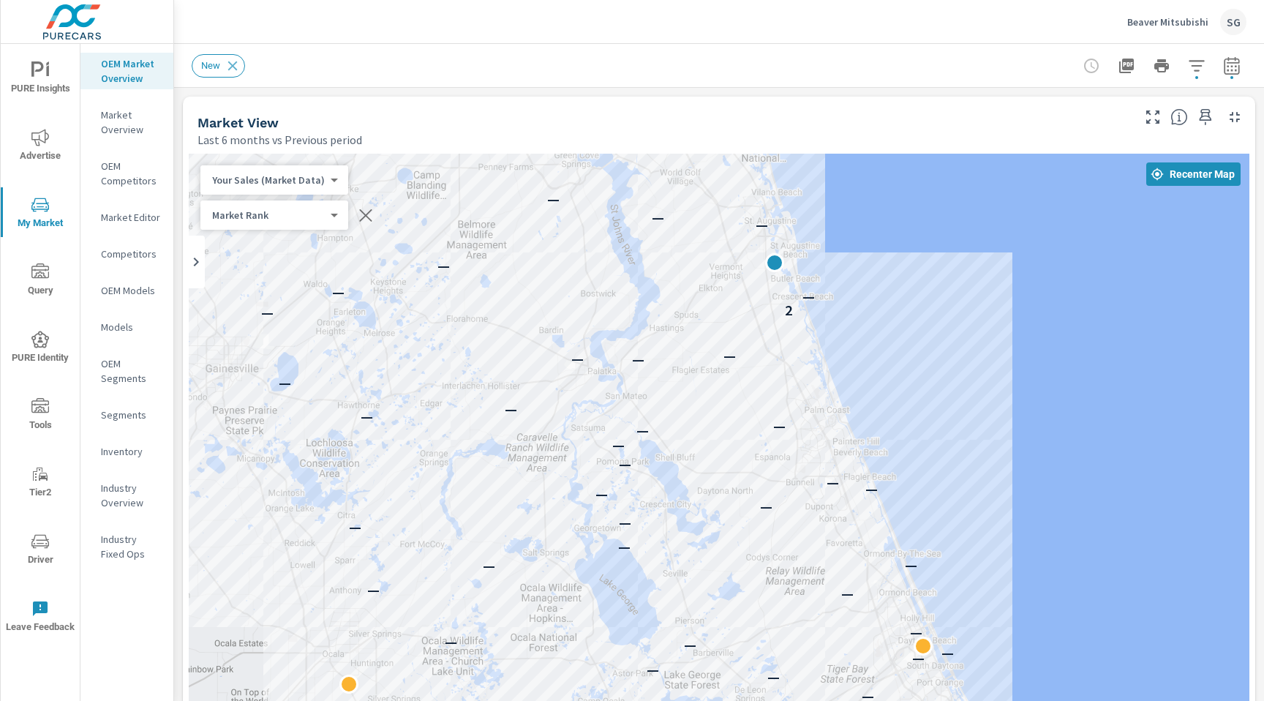
scroll to position [1, 0]
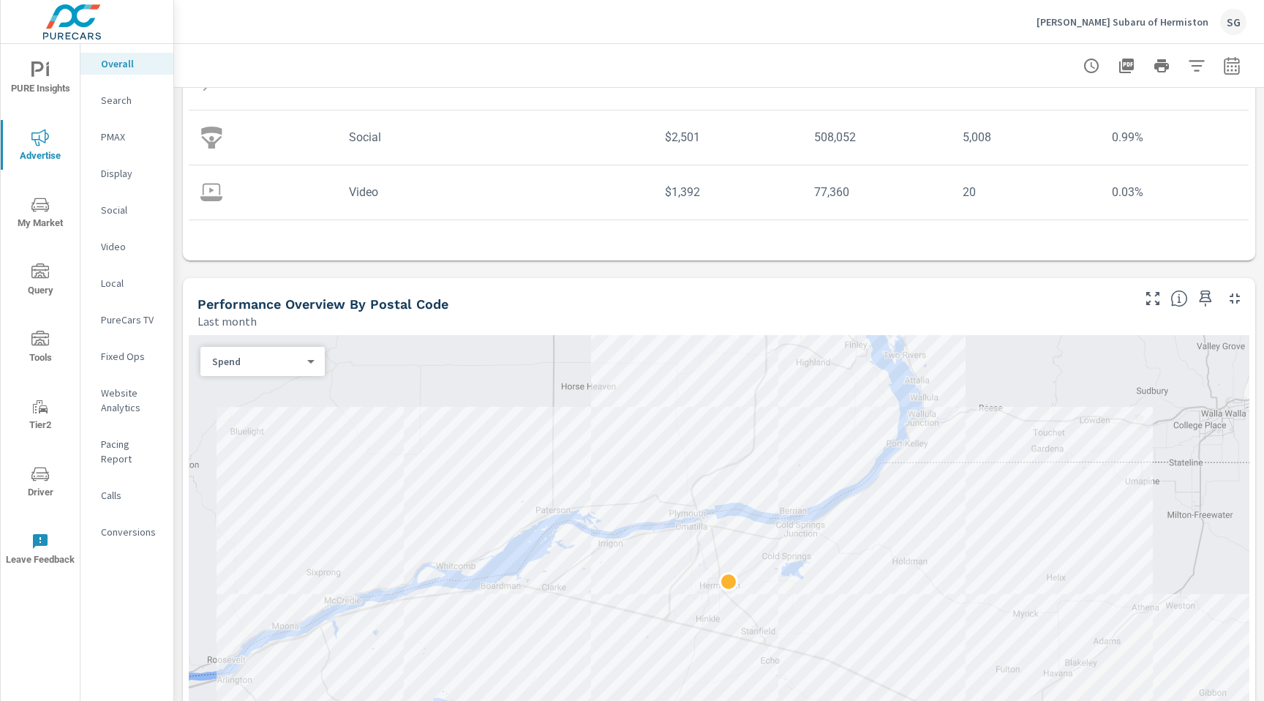
scroll to position [394, 0]
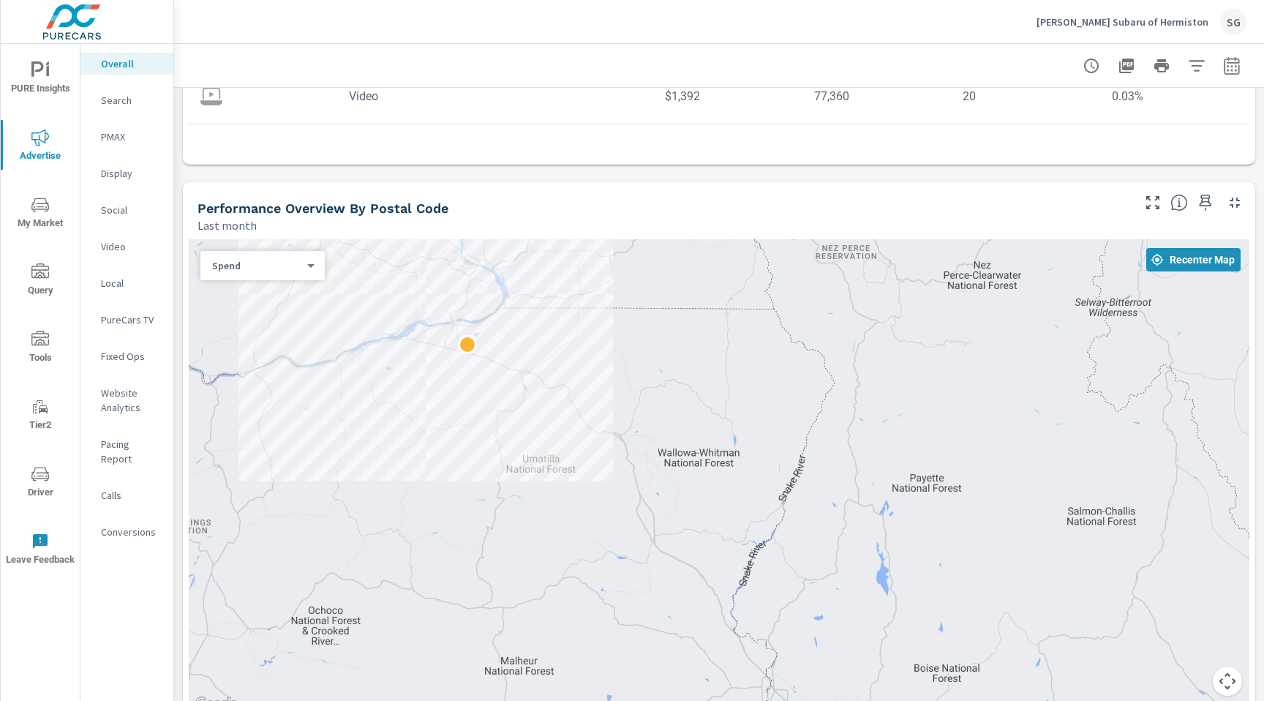
click at [309, 268] on body "PURE Insights Advertise My Market Query Tools Tier2 Driver Leave Feedback Overa…" at bounding box center [632, 350] width 1264 height 701
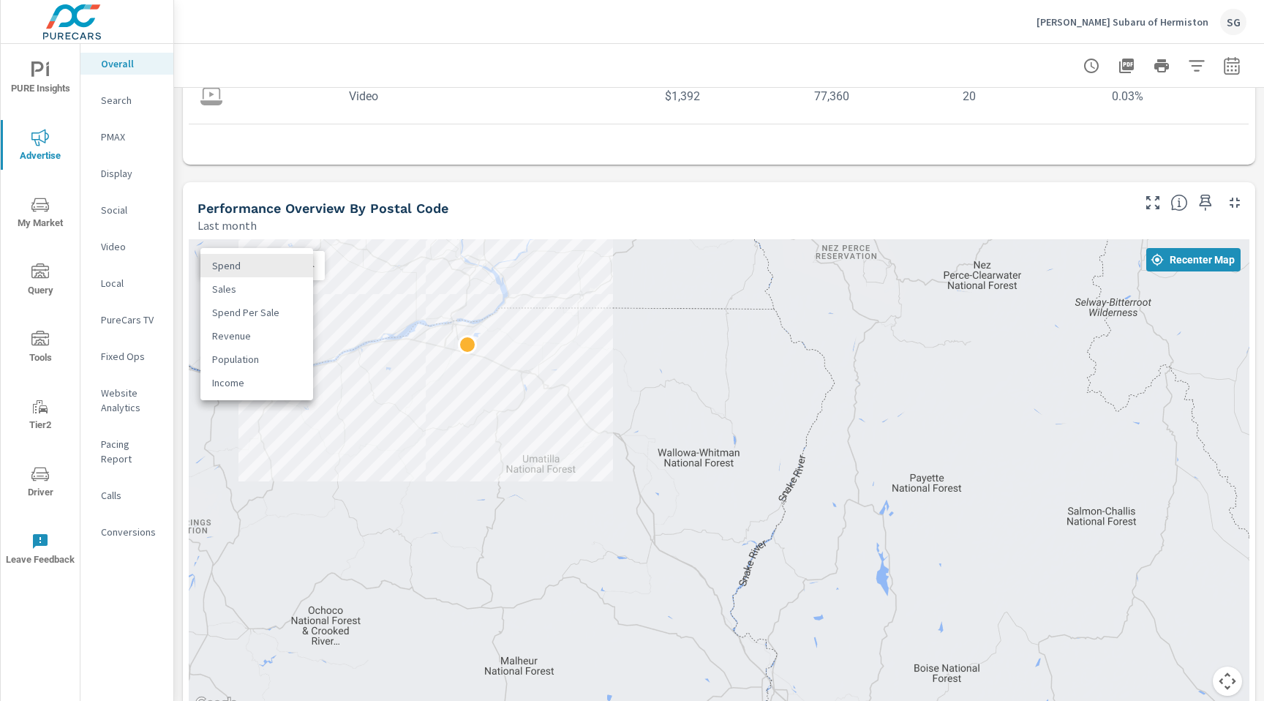
click at [120, 98] on div at bounding box center [632, 350] width 1264 height 701
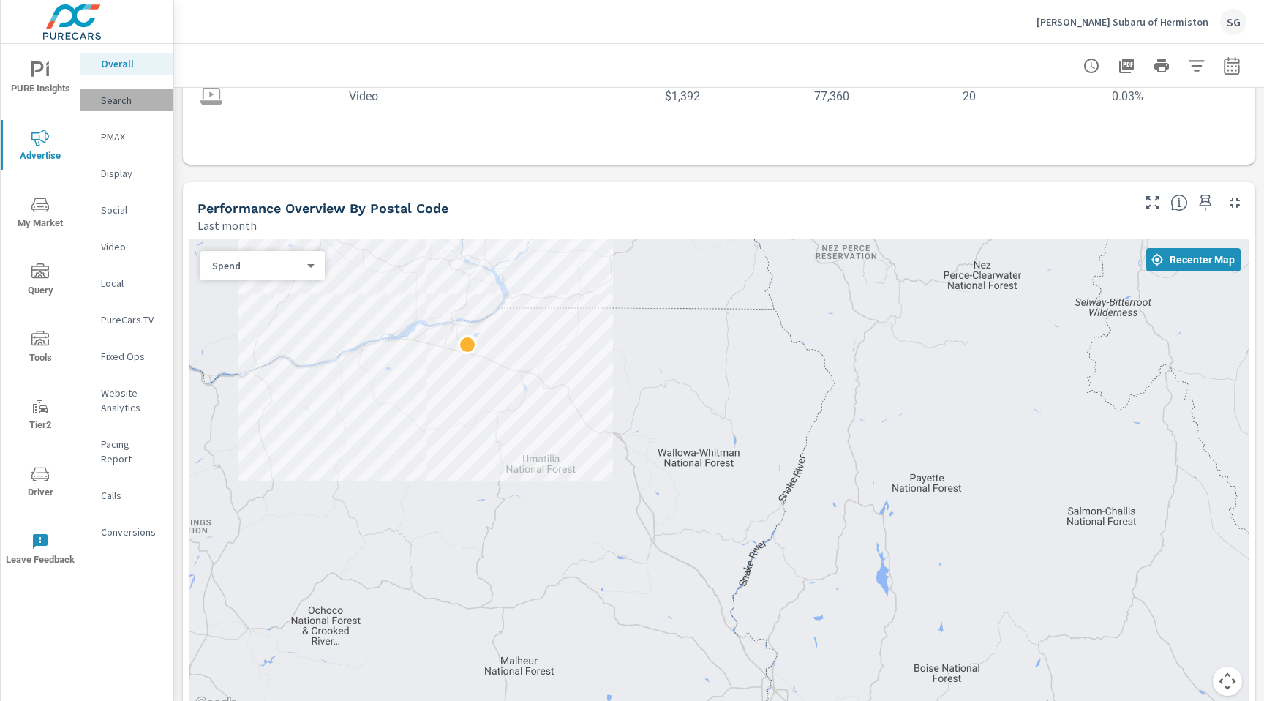
click at [120, 98] on p "Search" at bounding box center [131, 100] width 61 height 15
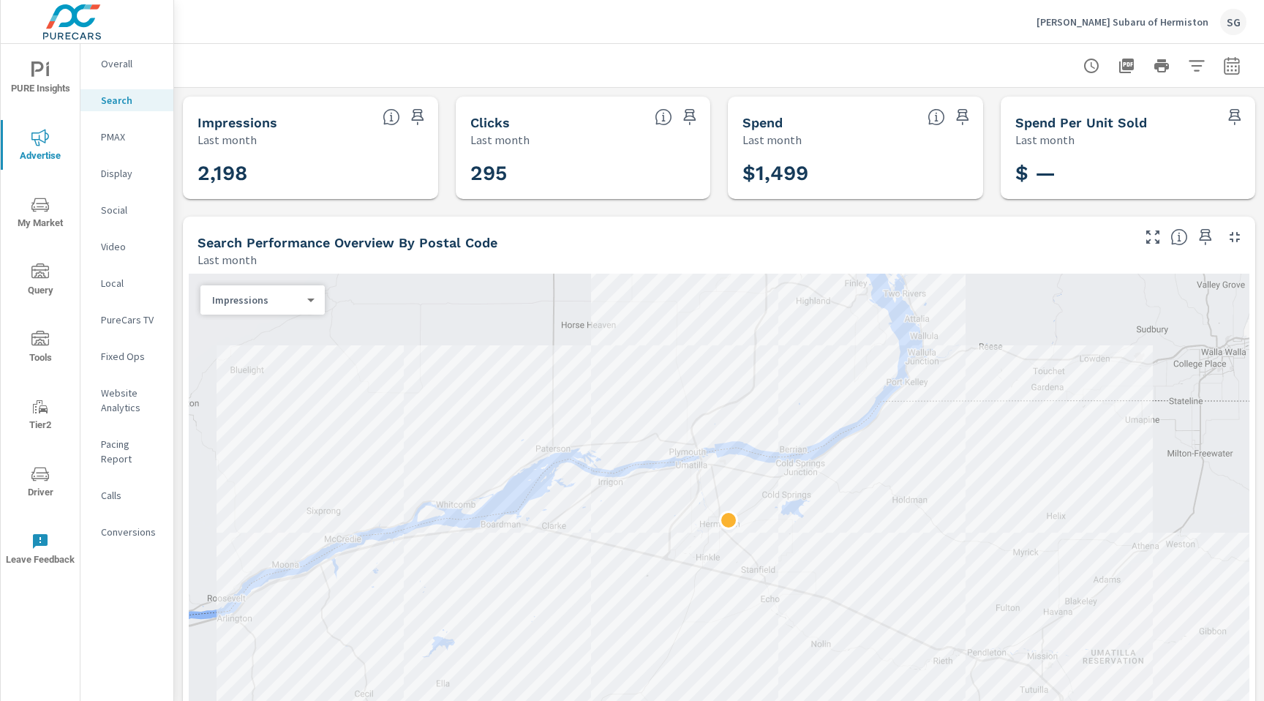
click at [422, 268] on div "Last month" at bounding box center [664, 260] width 932 height 18
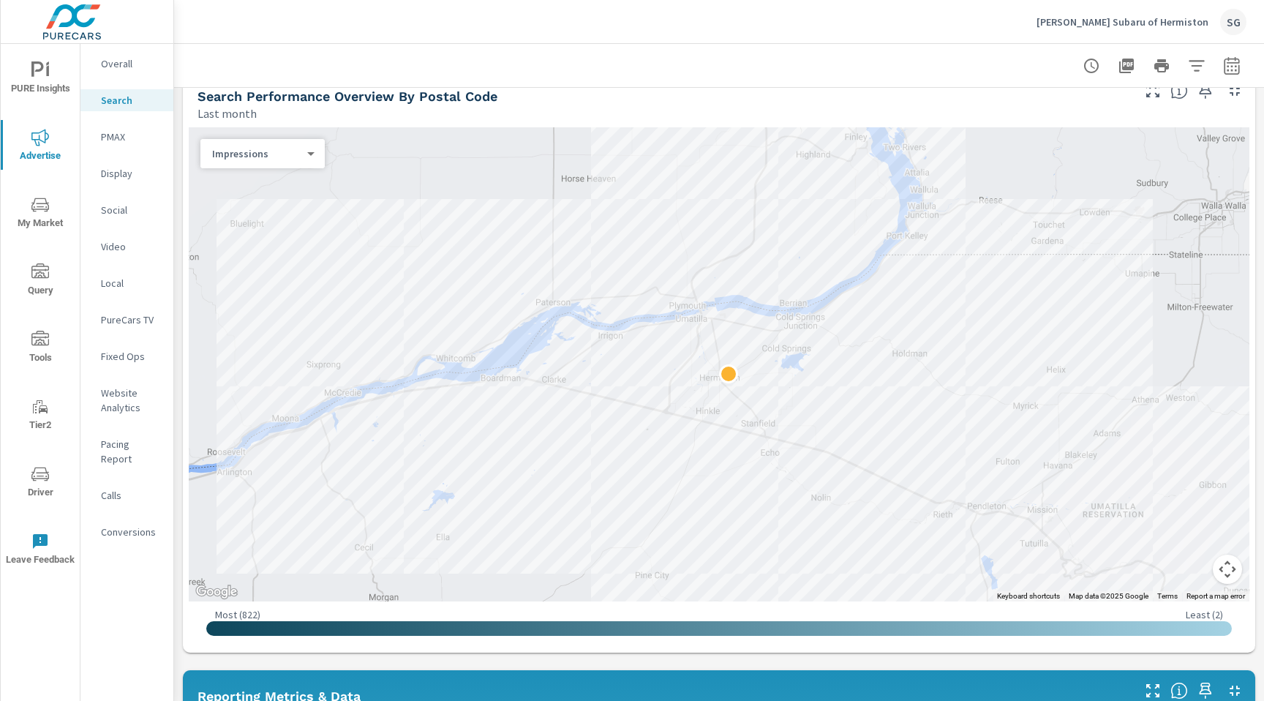
scroll to position [149, 0]
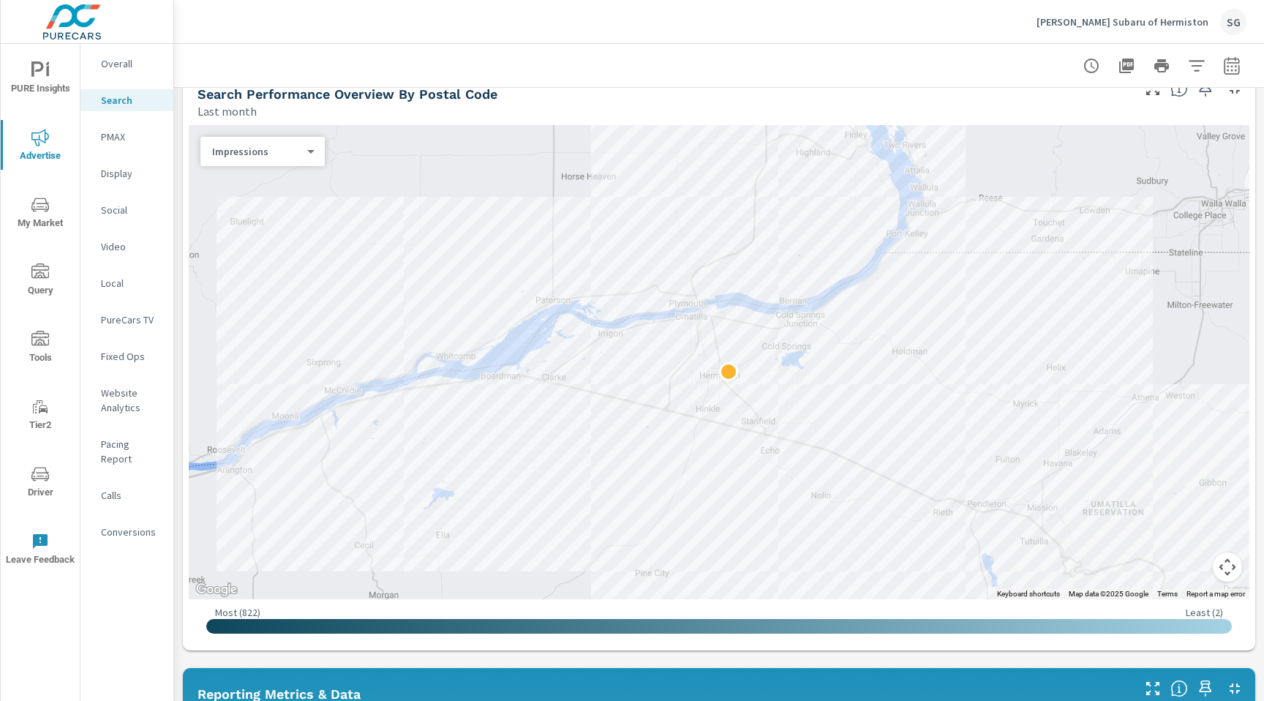
click at [614, 105] on div "Last month" at bounding box center [664, 111] width 932 height 18
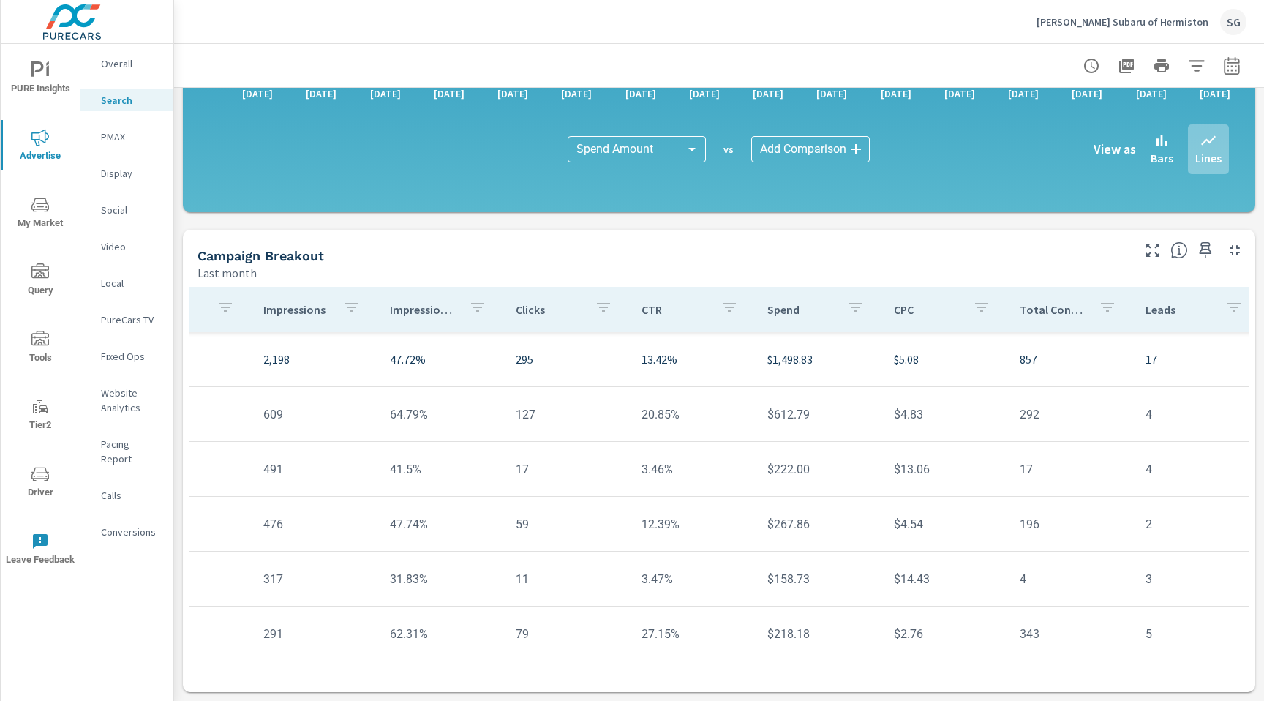
scroll to position [0, 0]
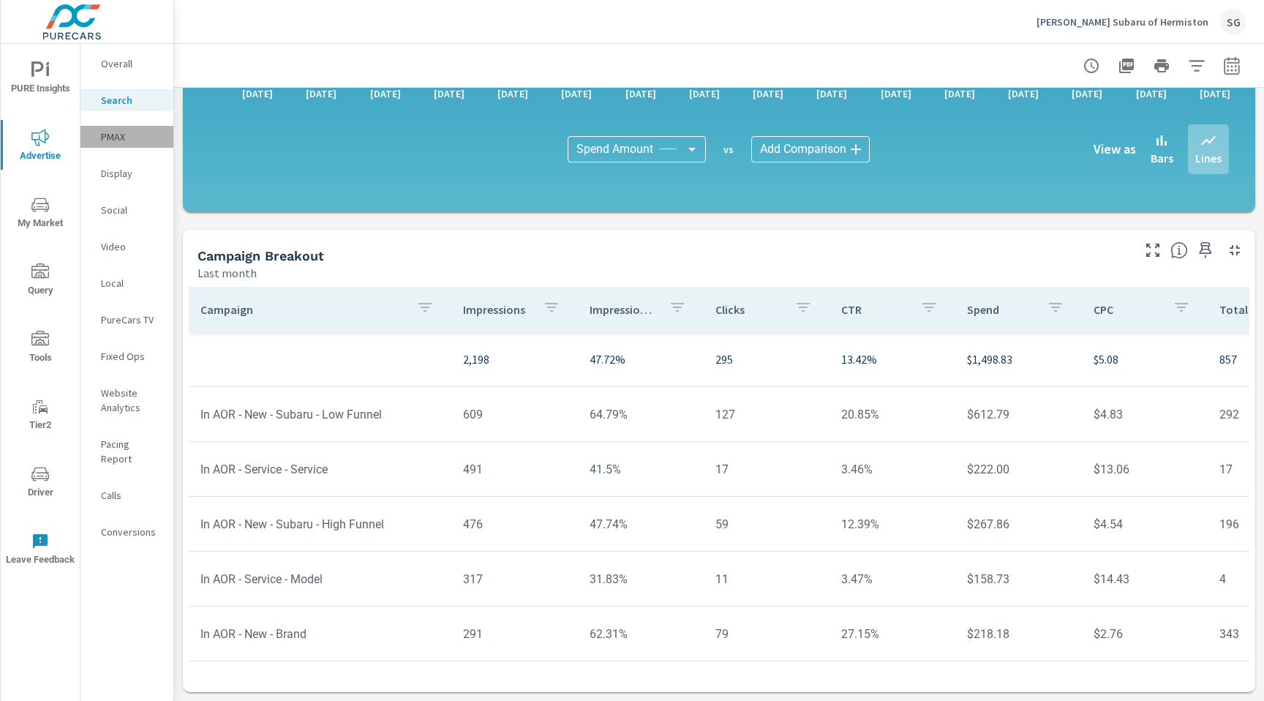
click at [113, 140] on p "PMAX" at bounding box center [131, 136] width 61 height 15
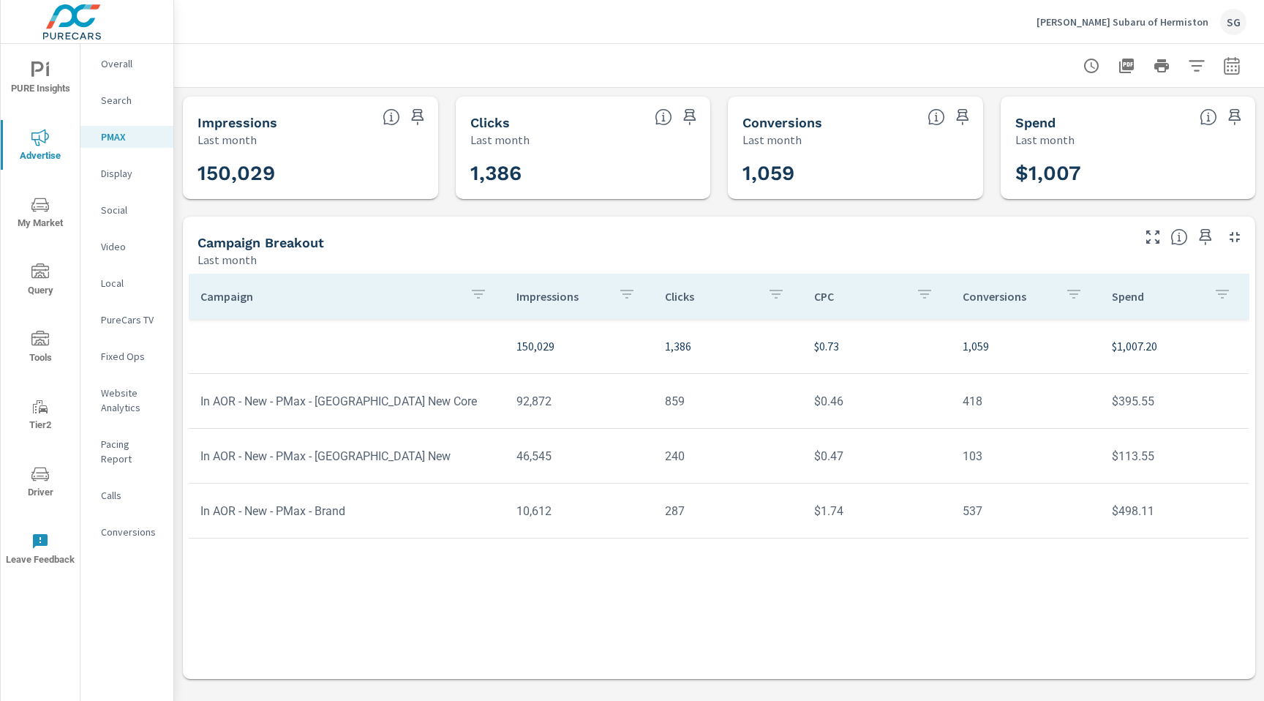
click at [104, 247] on p "Video" at bounding box center [131, 246] width 61 height 15
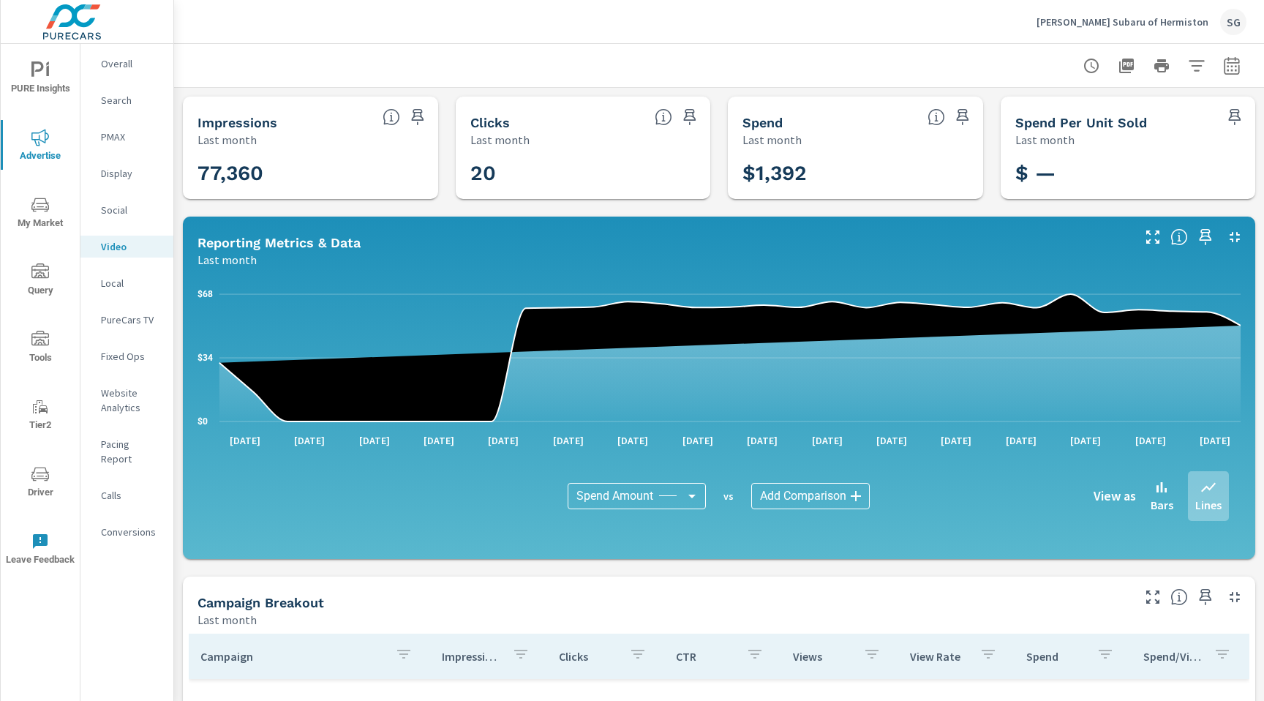
click at [190, 569] on div "Impressions Last month 77,360 Clicks Last month 20 Spend Last month $1,392 Spen…" at bounding box center [719, 568] width 1090 height 960
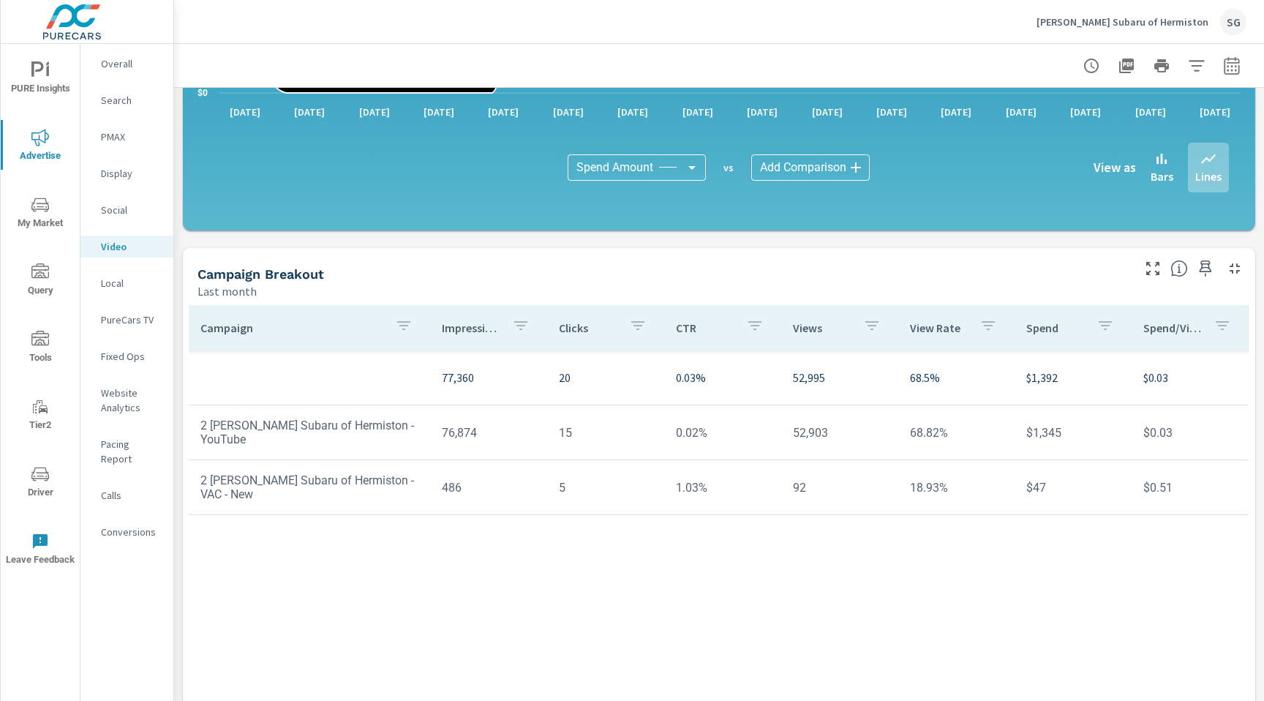
scroll to position [347, 0]
